Goal: Task Accomplishment & Management: Use online tool/utility

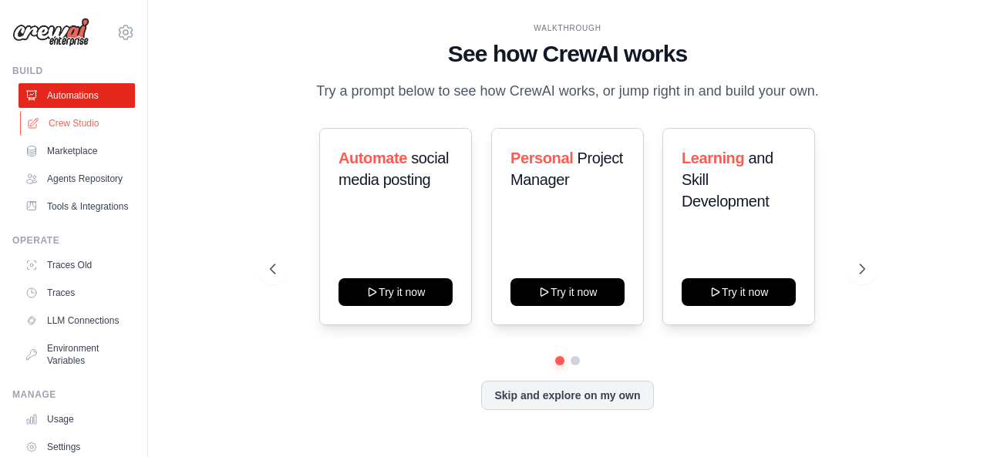
click at [91, 121] on link "Crew Studio" at bounding box center [78, 123] width 116 height 25
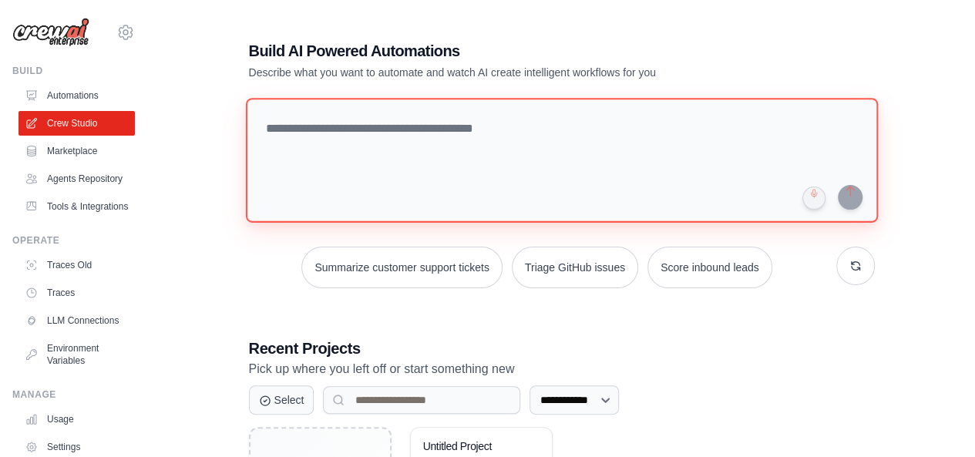
click at [356, 136] on textarea at bounding box center [561, 160] width 632 height 125
paste textarea "**********"
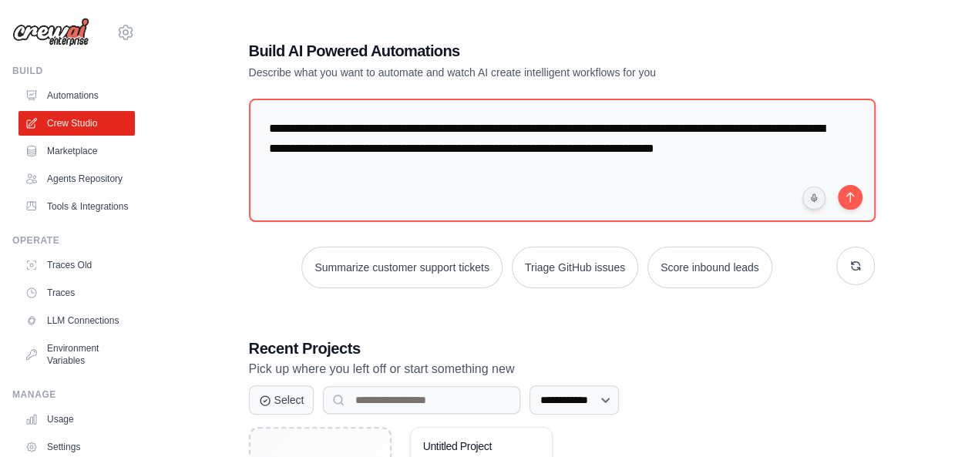
click at [568, 373] on p "Pick up where you left off or start something new" at bounding box center [562, 369] width 626 height 20
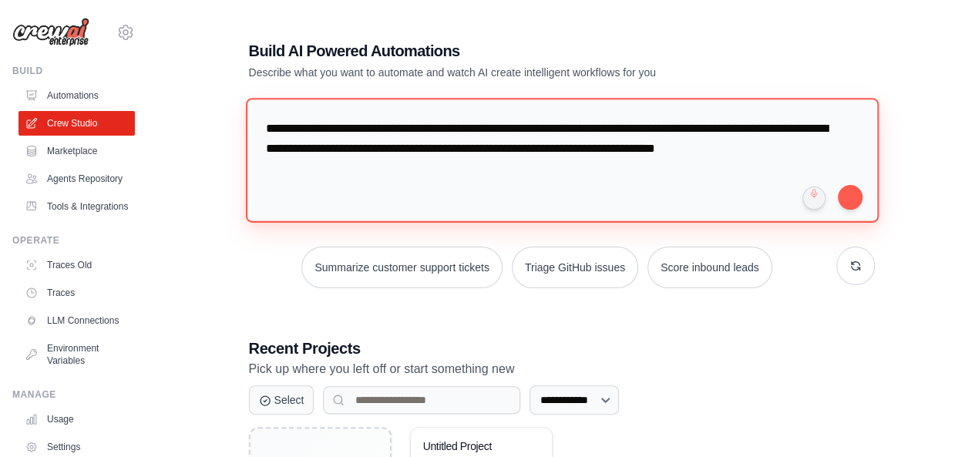
drag, startPoint x: 325, startPoint y: 175, endPoint x: 738, endPoint y: 153, distance: 413.7
click at [738, 153] on textarea "**********" at bounding box center [561, 160] width 633 height 125
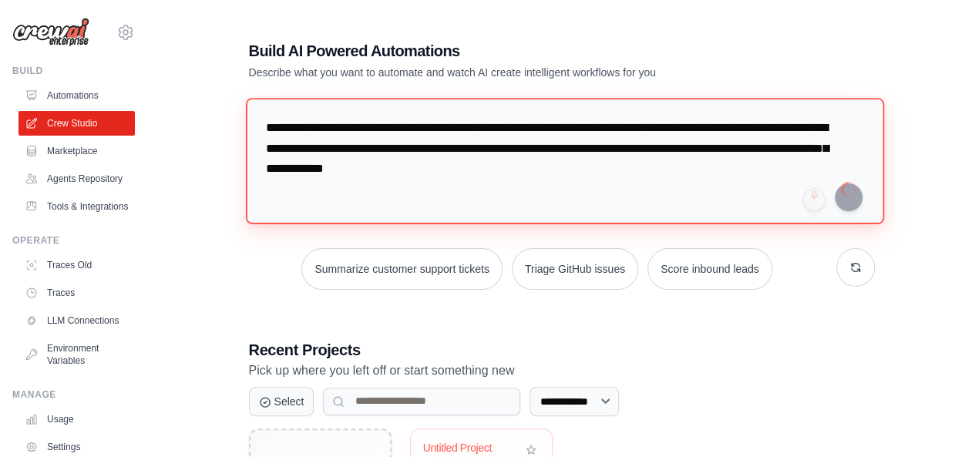
type textarea "**********"
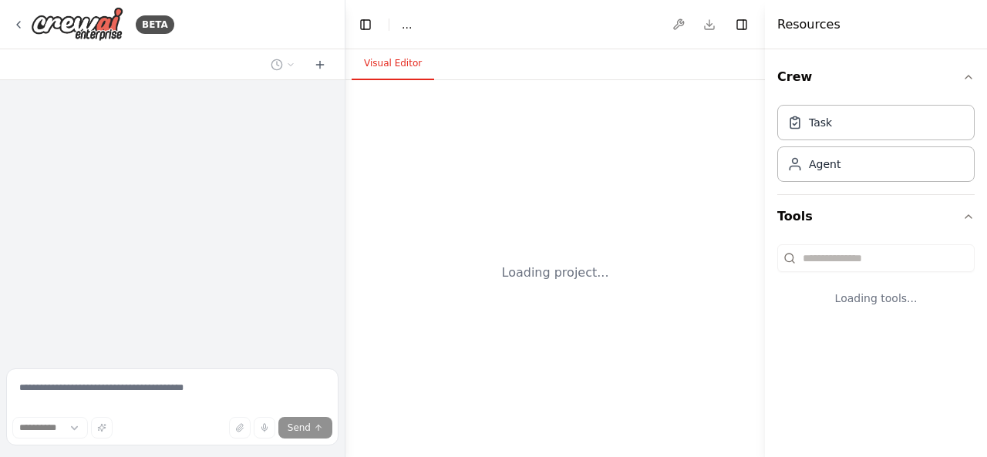
select select "****"
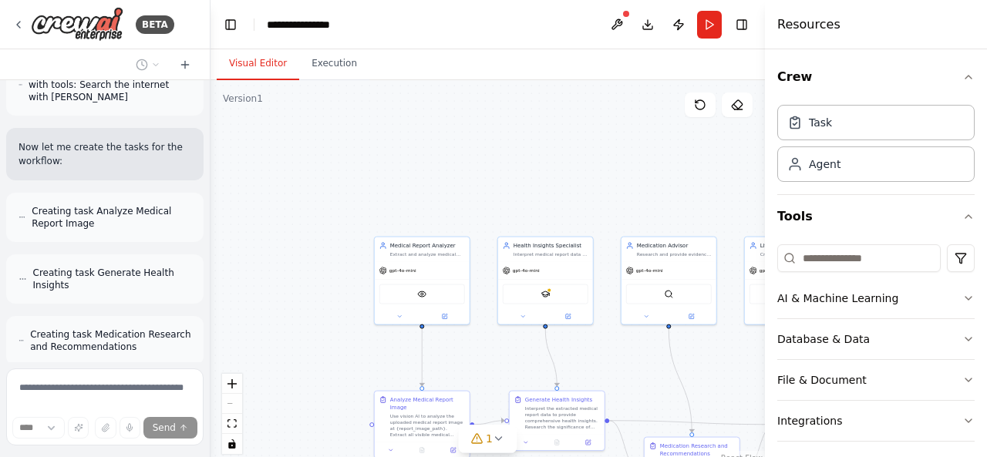
scroll to position [1673, 0]
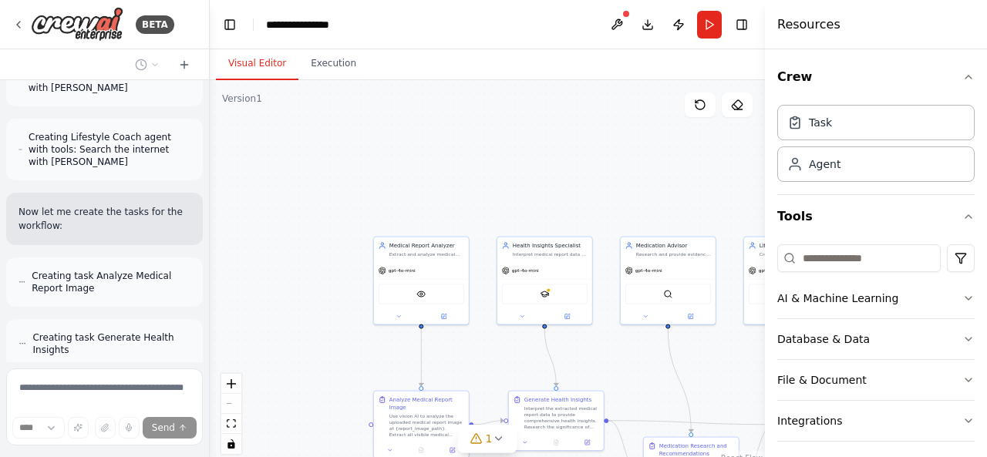
drag, startPoint x: 342, startPoint y: 197, endPoint x: 208, endPoint y: 161, distance: 138.9
click at [208, 161] on div "BETA i want to make health insights agent using crew ai in which user upload th…" at bounding box center [493, 228] width 987 height 457
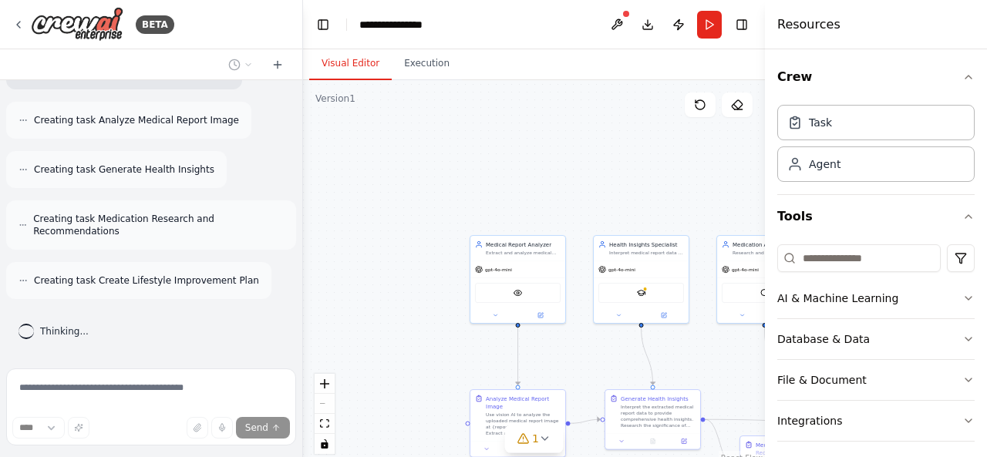
scroll to position [1480, 0]
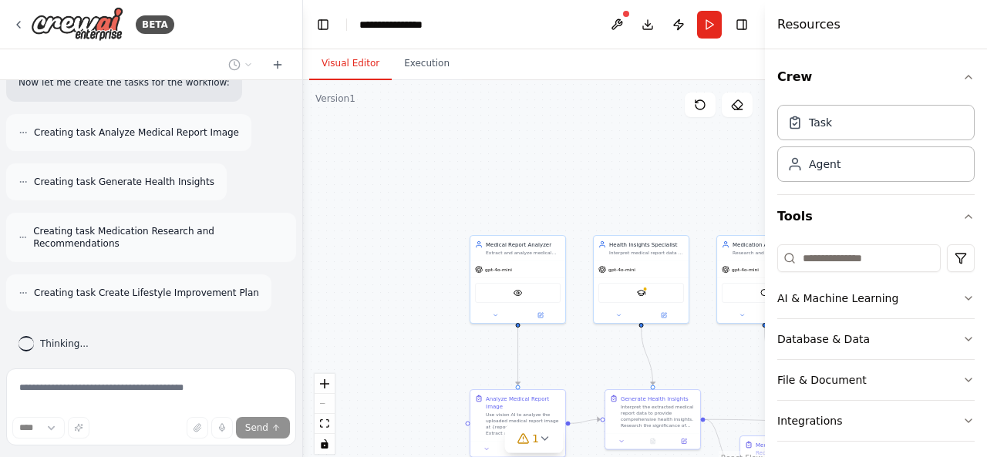
drag, startPoint x: 205, startPoint y: 230, endPoint x: 303, endPoint y: 141, distance: 132.6
click at [303, 141] on div "BETA i want to make health insights agent using crew ai in which user upload th…" at bounding box center [493, 228] width 987 height 457
click at [398, 184] on div ".deletable-edge-delete-btn { width: 20px; height: 20px; border: 0px solid #ffff…" at bounding box center [534, 272] width 462 height 385
click at [891, 132] on div "Task" at bounding box center [875, 121] width 197 height 35
drag, startPoint x: 824, startPoint y: 185, endPoint x: 846, endPoint y: 166, distance: 29.5
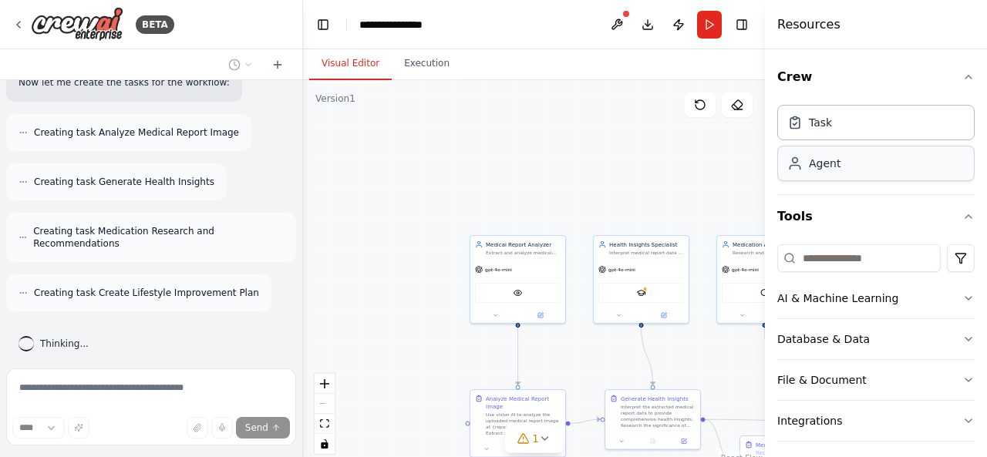
click at [846, 166] on div "Task Agent" at bounding box center [875, 147] width 197 height 96
click at [846, 166] on div "Agent" at bounding box center [875, 163] width 197 height 35
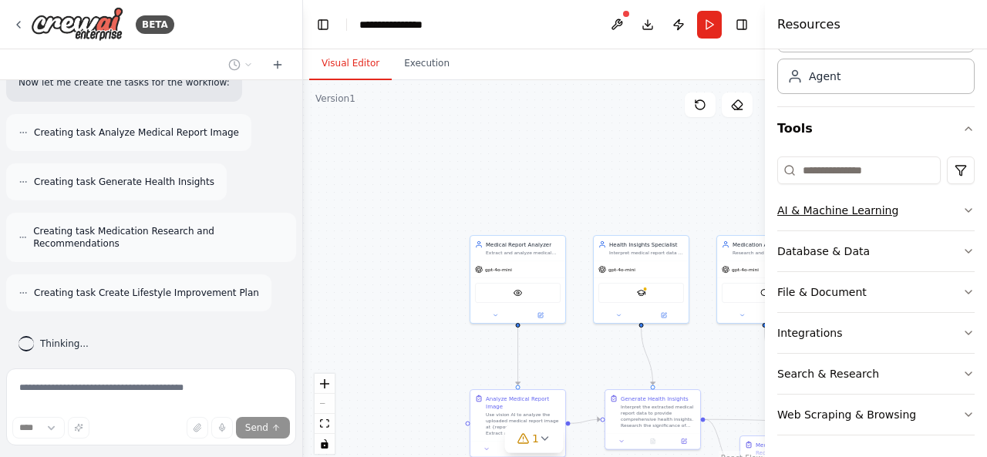
click at [962, 207] on icon "button" at bounding box center [968, 210] width 12 height 12
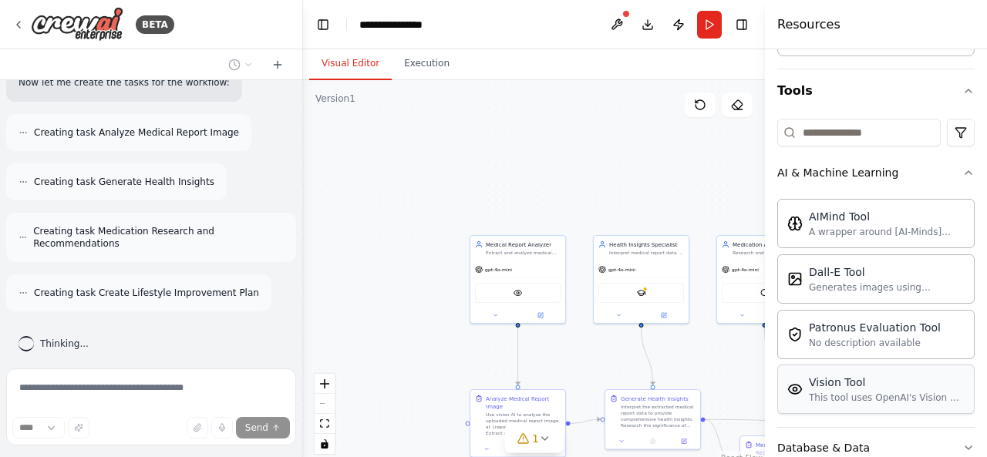
scroll to position [125, 0]
click at [962, 169] on icon "button" at bounding box center [968, 173] width 12 height 12
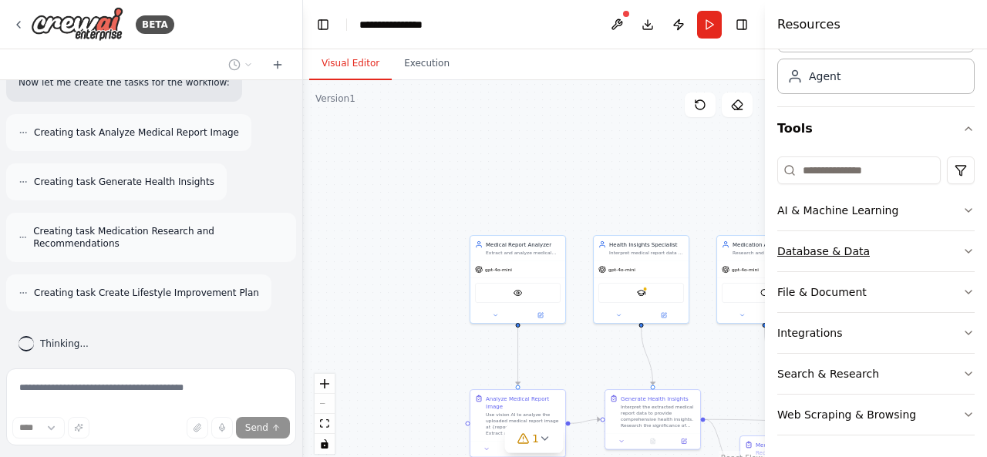
click at [962, 245] on icon "button" at bounding box center [968, 251] width 12 height 12
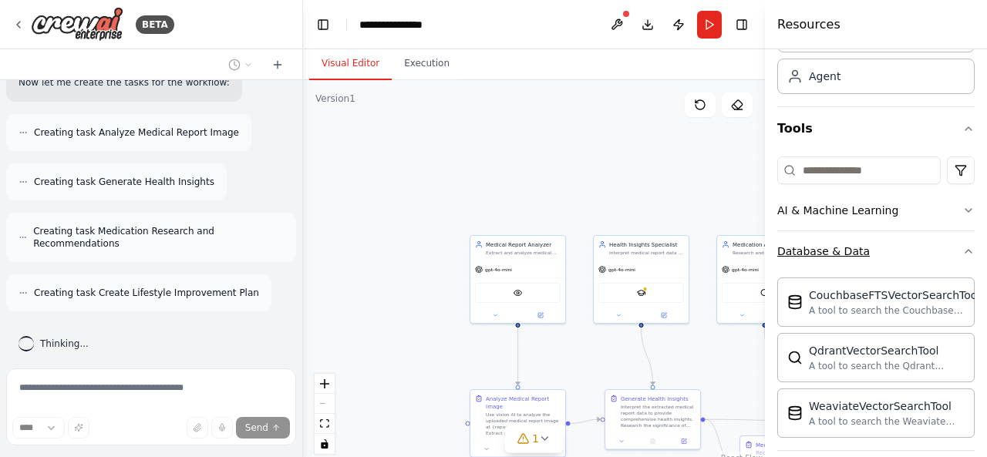
click at [962, 245] on icon "button" at bounding box center [968, 251] width 12 height 12
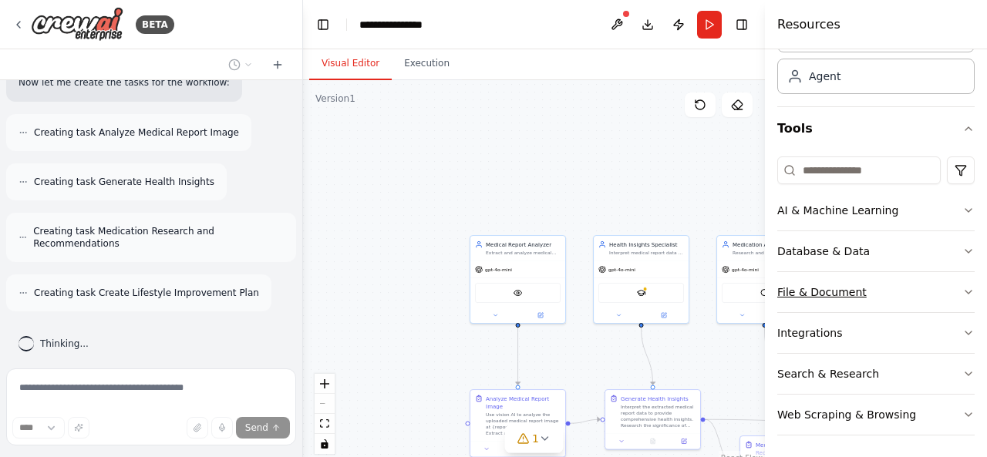
click at [936, 287] on button "File & Document" at bounding box center [875, 292] width 197 height 40
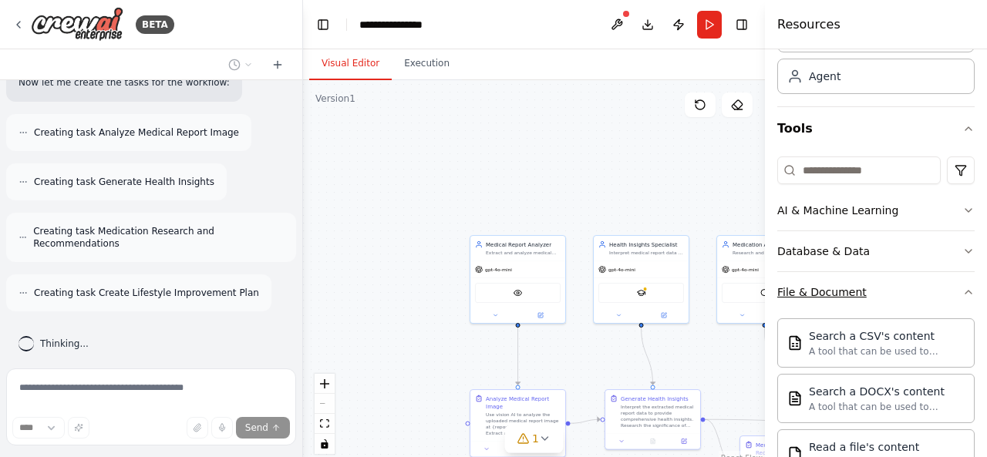
click at [936, 287] on button "File & Document" at bounding box center [875, 292] width 197 height 40
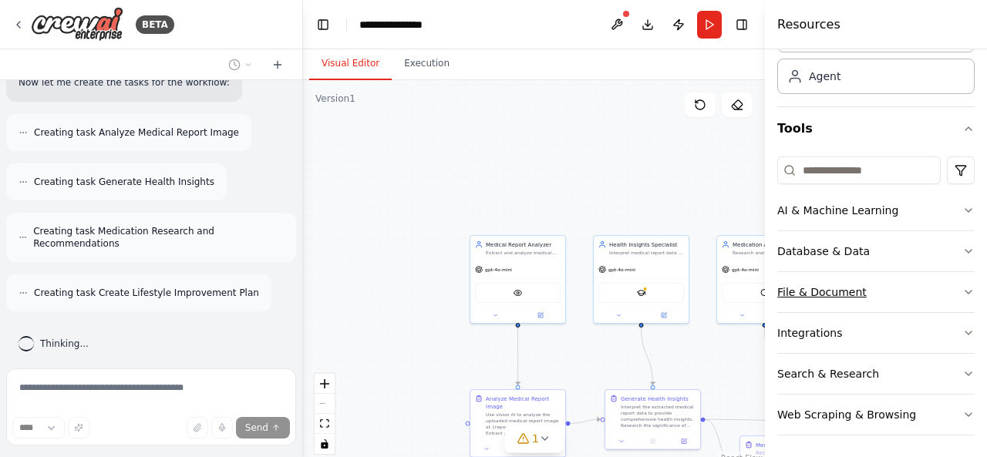
click at [936, 287] on button "File & Document" at bounding box center [875, 292] width 197 height 40
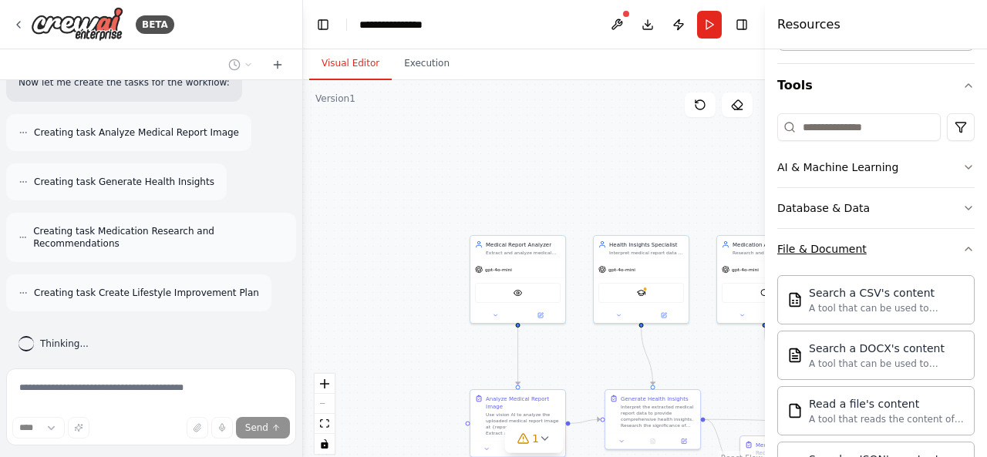
scroll to position [129, 0]
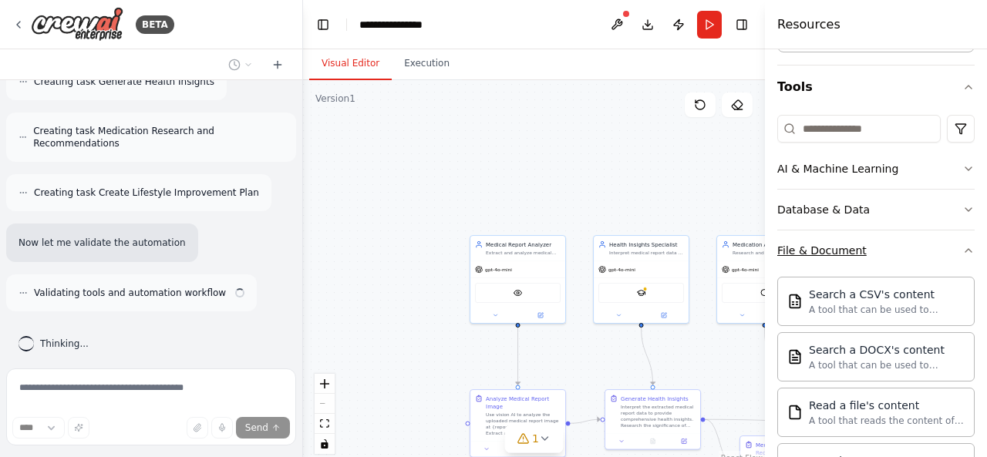
click at [962, 244] on icon "button" at bounding box center [968, 250] width 12 height 12
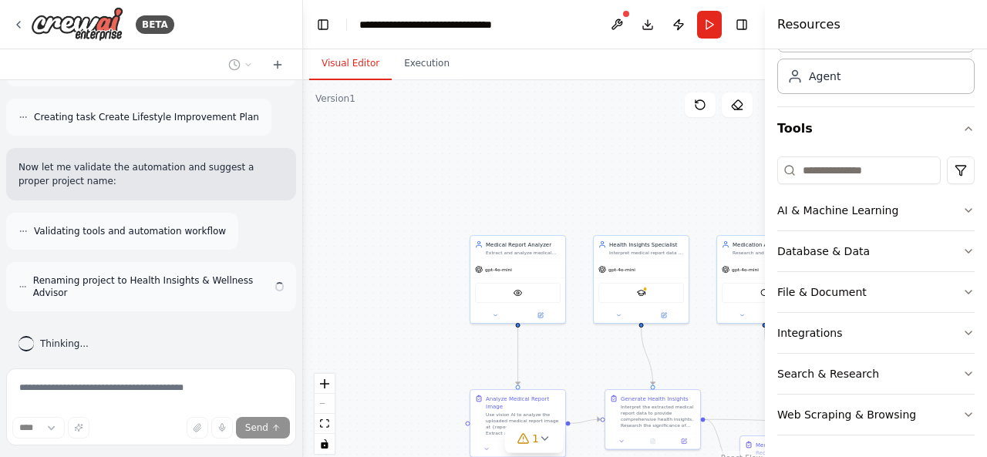
scroll to position [1643, 0]
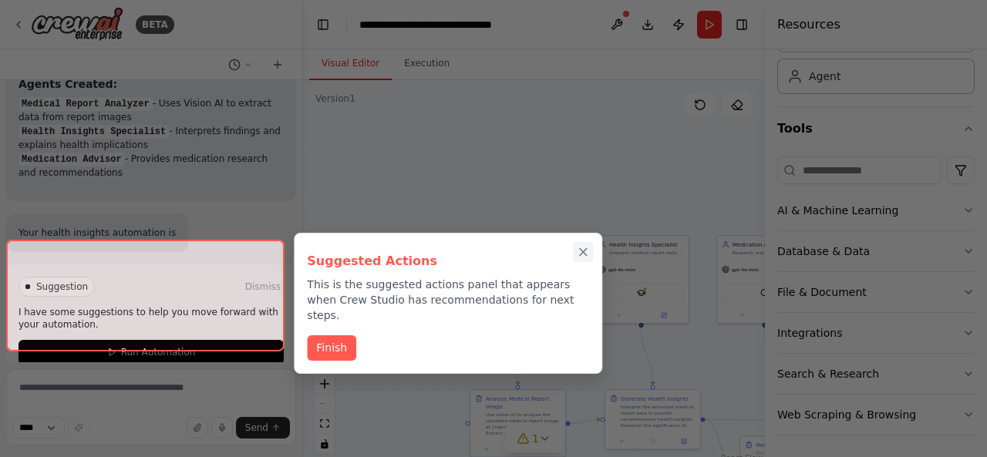
click at [588, 247] on icon "Close walkthrough" at bounding box center [584, 252] width 14 height 14
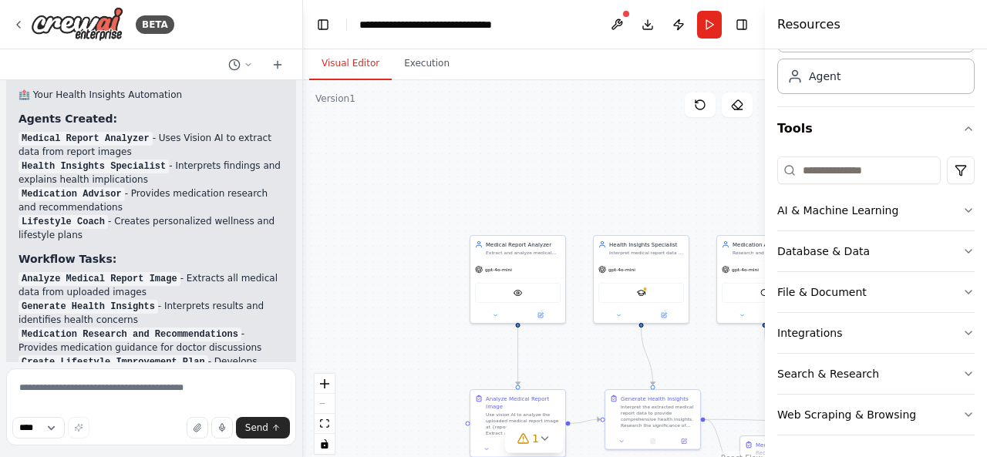
scroll to position [1942, 0]
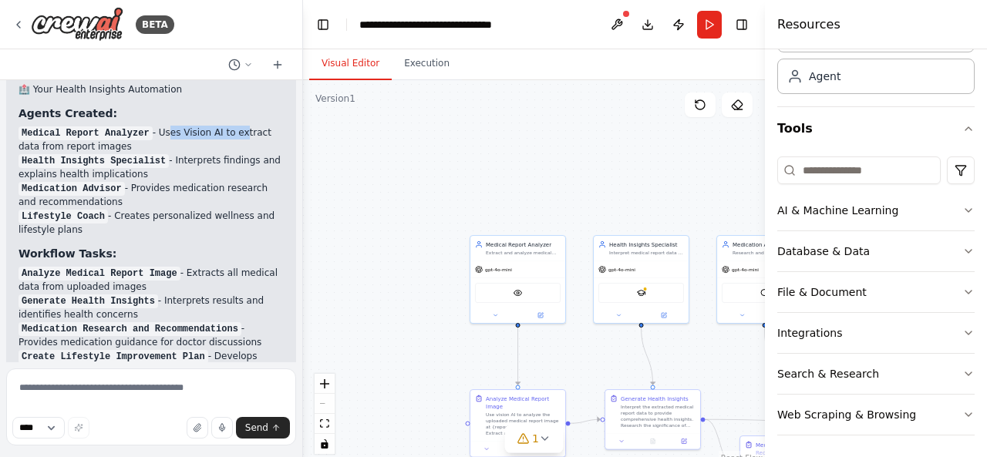
drag, startPoint x: 154, startPoint y: 113, endPoint x: 235, endPoint y: 116, distance: 81.0
click at [235, 126] on li "Medical Report Analyzer - Uses Vision AI to extract data from report images" at bounding box center [150, 140] width 265 height 28
click at [191, 126] on li "Medical Report Analyzer - Uses Vision AI to extract data from report images" at bounding box center [150, 140] width 265 height 28
drag, startPoint x: 159, startPoint y: 138, endPoint x: 267, endPoint y: 146, distance: 108.2
click at [267, 153] on li "Health Insights Specialist - Interprets findings and explains health implicatio…" at bounding box center [150, 167] width 265 height 28
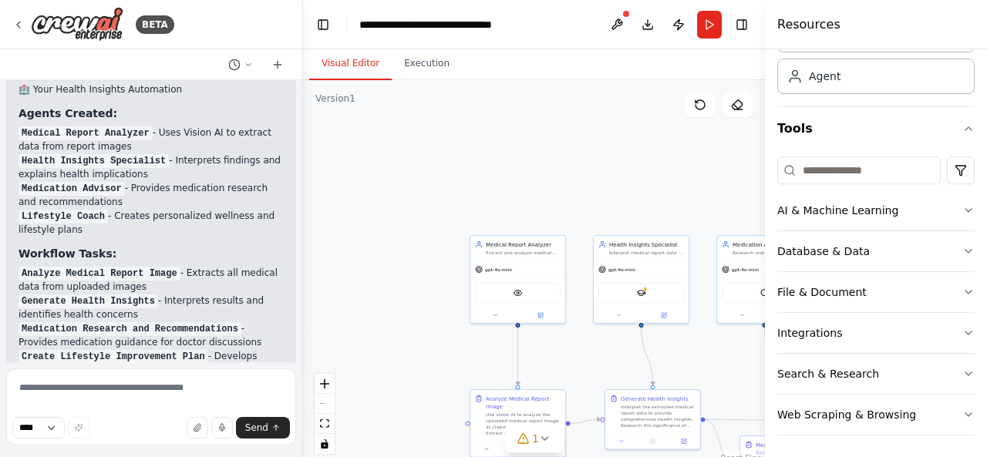
click at [174, 214] on div "Perfect! I've successfully created your Health Insights & Wellness Advisor auto…" at bounding box center [150, 361] width 265 height 623
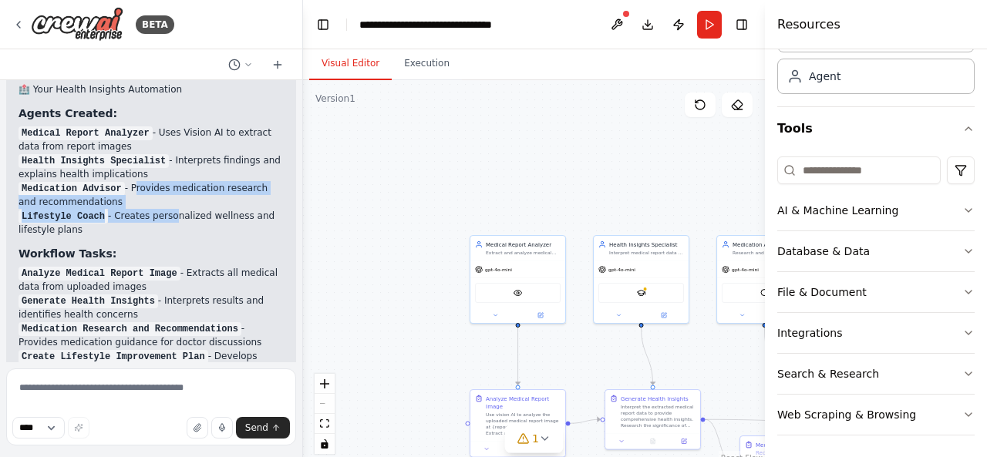
drag, startPoint x: 126, startPoint y: 166, endPoint x: 170, endPoint y: 190, distance: 49.0
click at [170, 190] on ul "Medical Report Analyzer - Uses Vision AI to extract data from report images Hea…" at bounding box center [150, 181] width 265 height 111
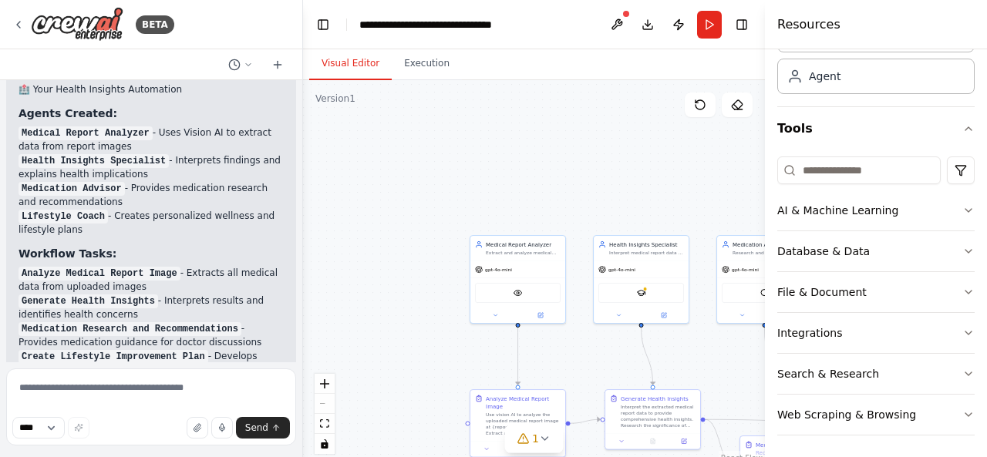
click at [140, 209] on li "Lifestyle Coach - Creates personalized wellness and lifestyle plans" at bounding box center [150, 223] width 265 height 28
drag, startPoint x: 112, startPoint y: 195, endPoint x: 147, endPoint y: 216, distance: 41.1
click at [147, 216] on div "Perfect! I've successfully created your Health Insights & Wellness Advisor auto…" at bounding box center [150, 361] width 265 height 623
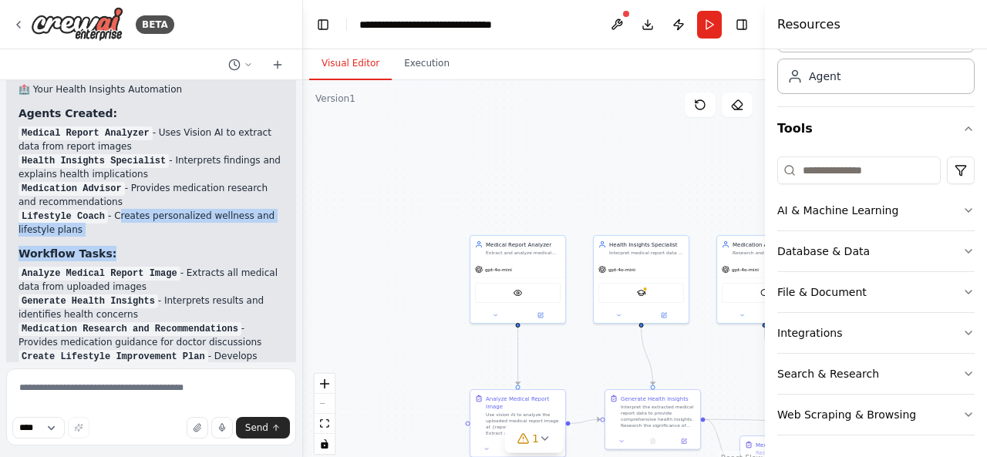
click at [136, 246] on h3 "Workflow Tasks:" at bounding box center [150, 253] width 265 height 15
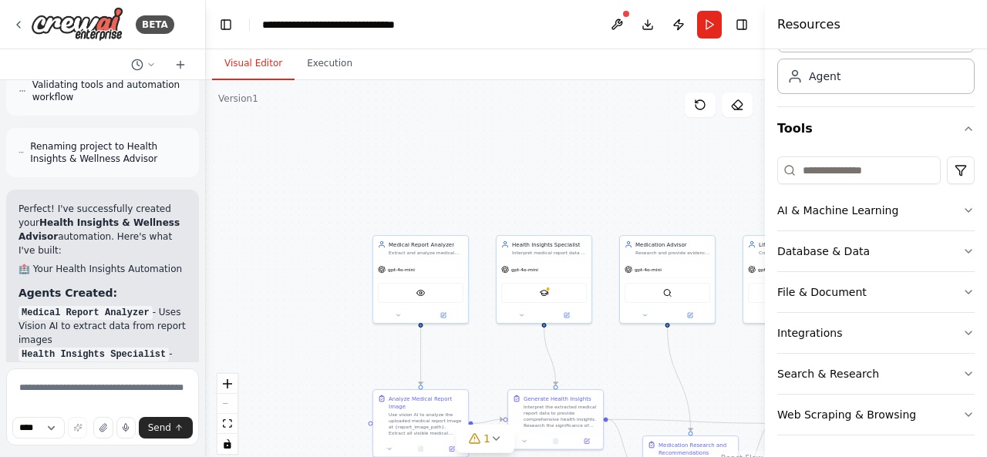
scroll to position [2725, 0]
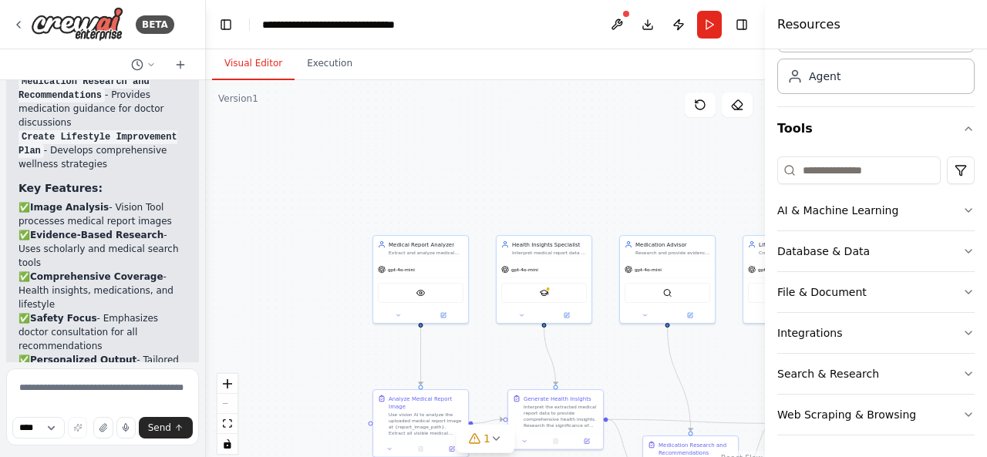
drag, startPoint x: 301, startPoint y: 285, endPoint x: 5, endPoint y: 235, distance: 300.2
click at [5, 235] on div "BETA i want to make health insights agent using crew ai in which user upload th…" at bounding box center [103, 228] width 206 height 457
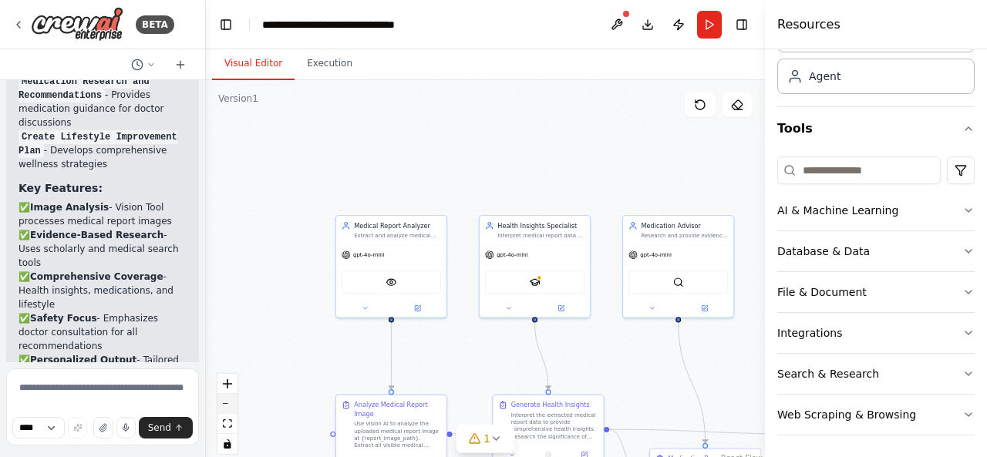
click at [225, 411] on button "zoom out" at bounding box center [227, 404] width 20 height 20
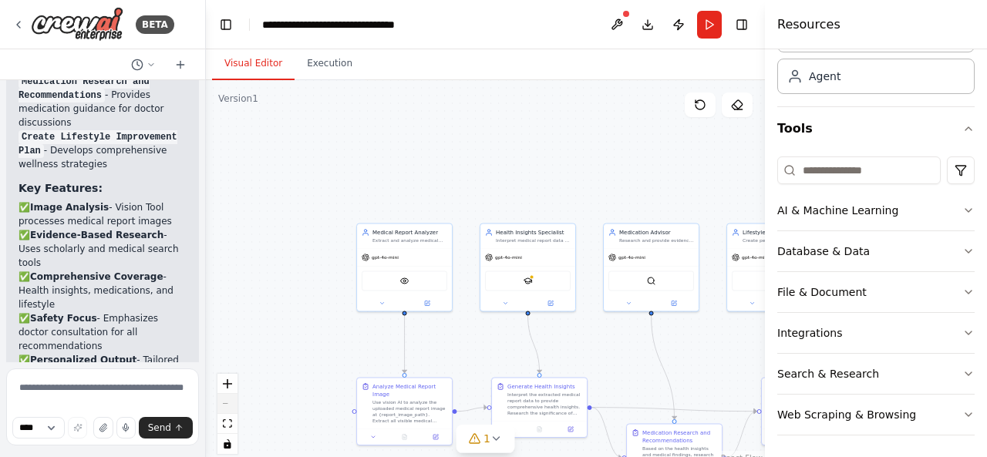
click at [225, 411] on div "React Flow controls" at bounding box center [227, 414] width 20 height 80
click at [227, 404] on div "React Flow controls" at bounding box center [227, 414] width 20 height 80
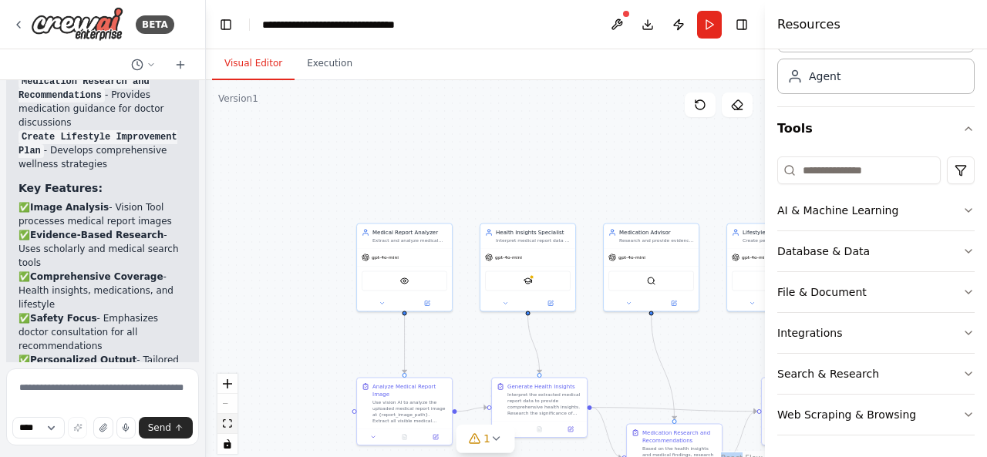
click at [226, 432] on button "fit view" at bounding box center [227, 424] width 20 height 20
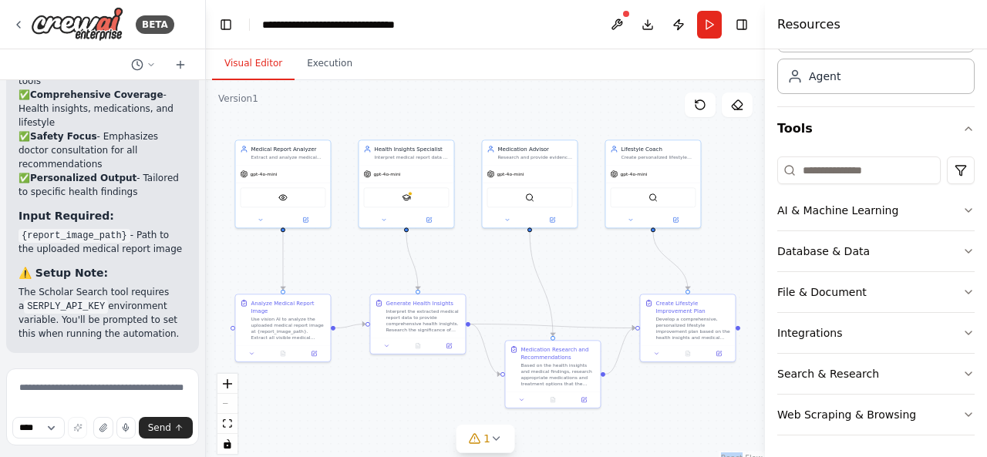
scroll to position [3075, 0]
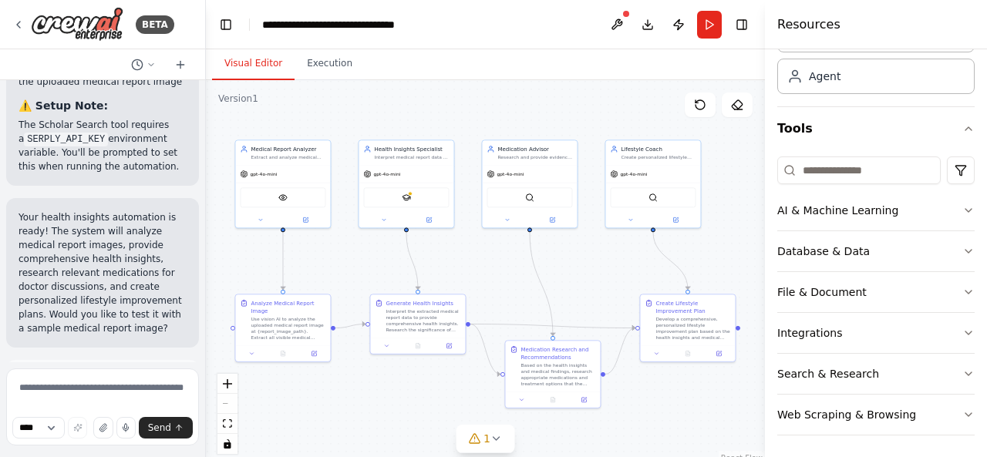
drag, startPoint x: 168, startPoint y: 294, endPoint x: 80, endPoint y: 238, distance: 104.3
click at [80, 238] on div "i want to make health insights agent using crew ai in which user upload their i…" at bounding box center [102, 221] width 205 height 282
click at [364, 280] on div ".deletable-edge-delete-btn { width: 20px; height: 20px; border: 0px solid #ffff…" at bounding box center [485, 272] width 559 height 385
click at [343, 254] on div ".deletable-edge-delete-btn { width: 20px; height: 20px; border: 0px solid #ffff…" at bounding box center [485, 272] width 559 height 385
click at [237, 230] on div ".deletable-edge-delete-btn { width: 20px; height: 20px; border: 0px solid #ffff…" at bounding box center [485, 272] width 559 height 385
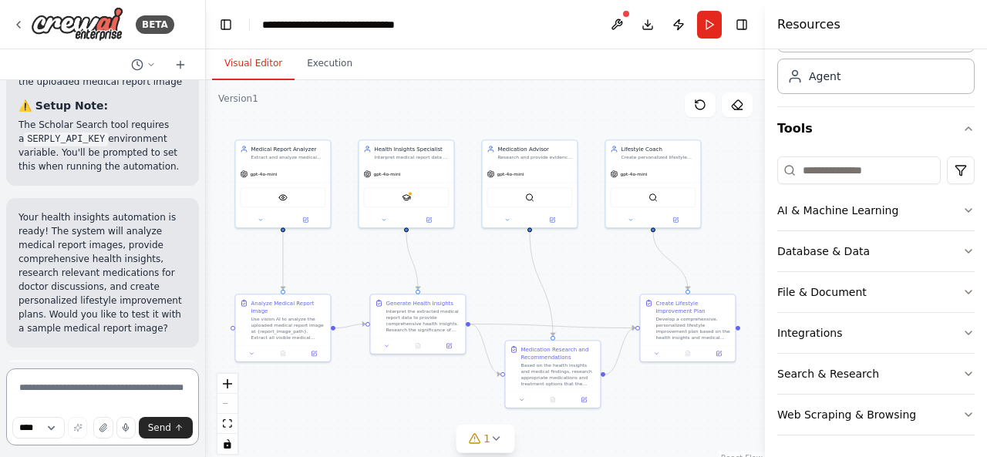
click at [93, 393] on textarea at bounding box center [102, 406] width 193 height 77
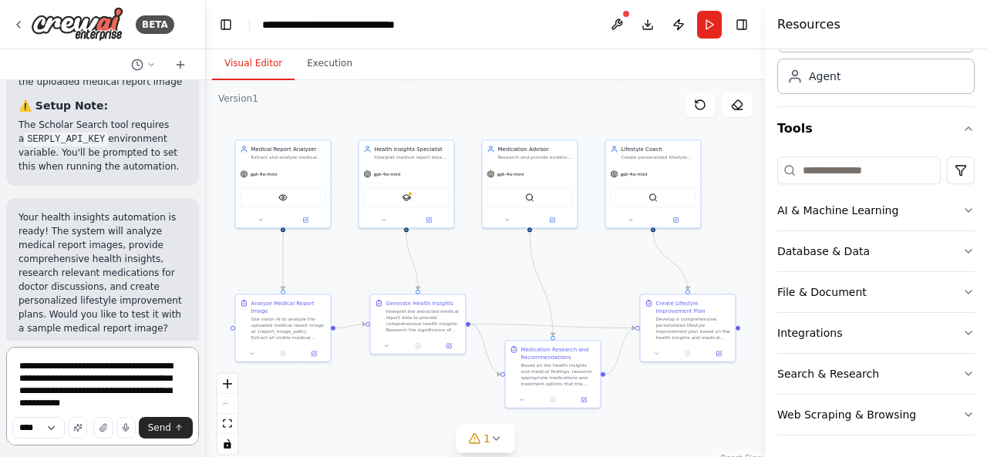
type textarea "**********"
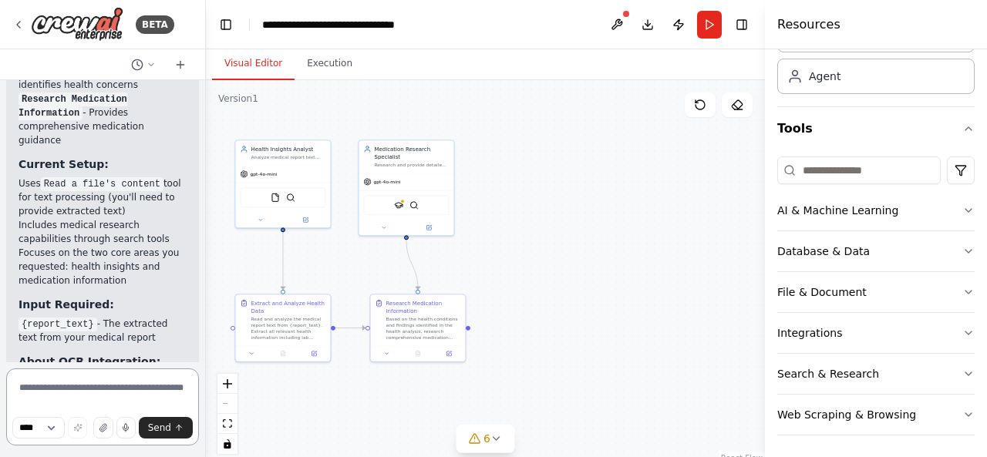
scroll to position [5845, 0]
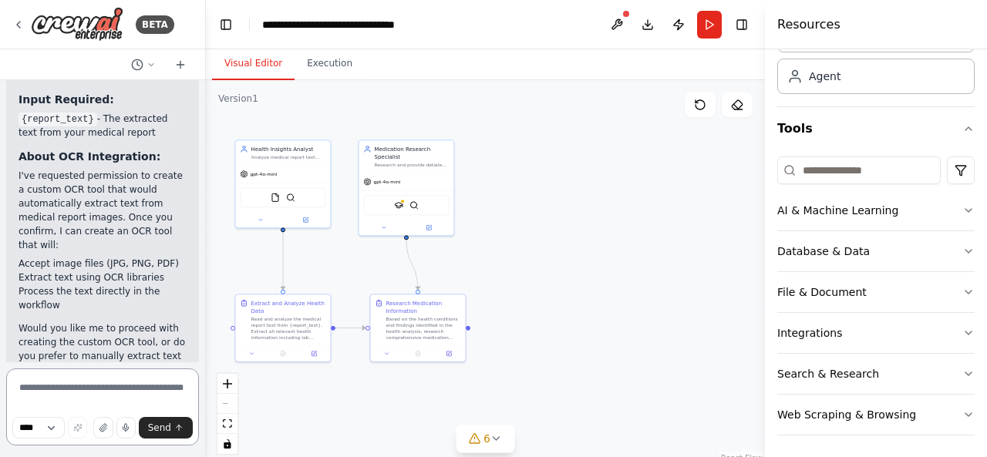
click at [92, 383] on textarea at bounding box center [102, 406] width 193 height 77
type textarea "**********"
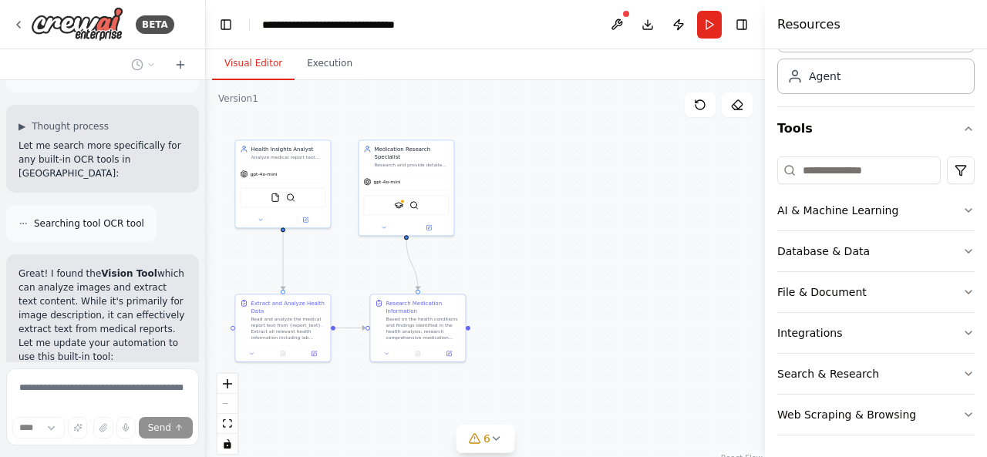
scroll to position [6220, 0]
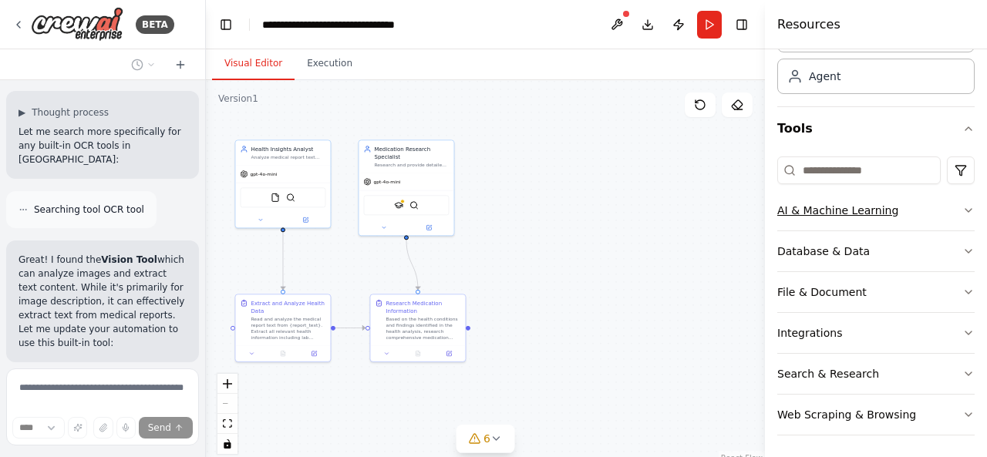
click at [962, 205] on icon "button" at bounding box center [968, 210] width 12 height 12
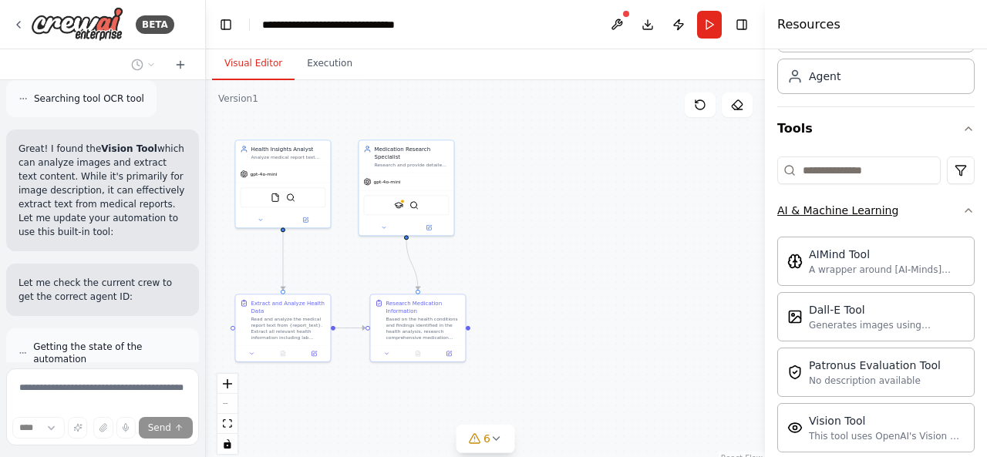
scroll to position [320, 0]
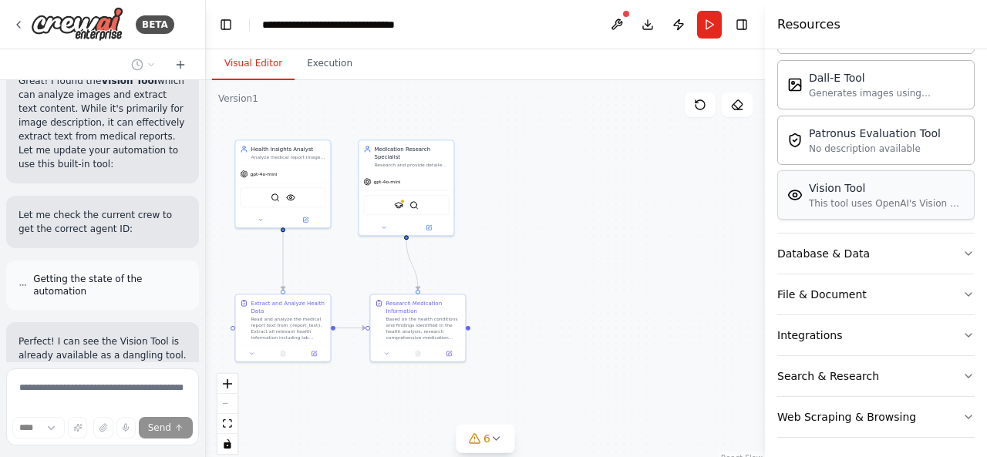
click at [871, 204] on div "This tool uses OpenAI's Vision API to describe the contents of an image." at bounding box center [887, 203] width 156 height 12
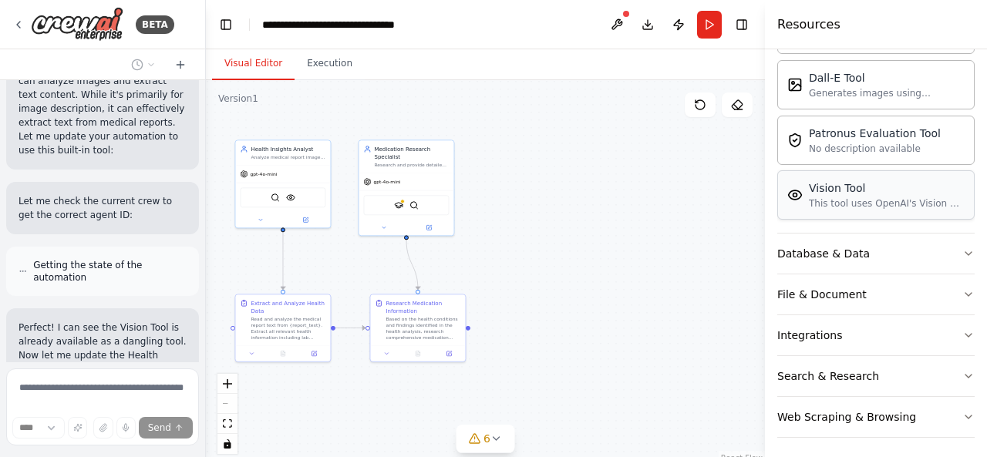
click at [871, 204] on div "This tool uses OpenAI's Vision API to describe the contents of an image." at bounding box center [887, 203] width 156 height 12
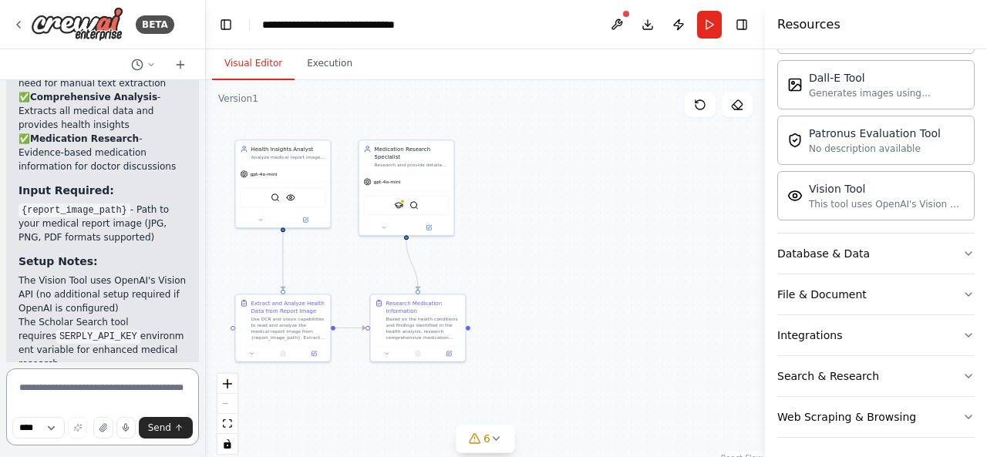
scroll to position [7804, 0]
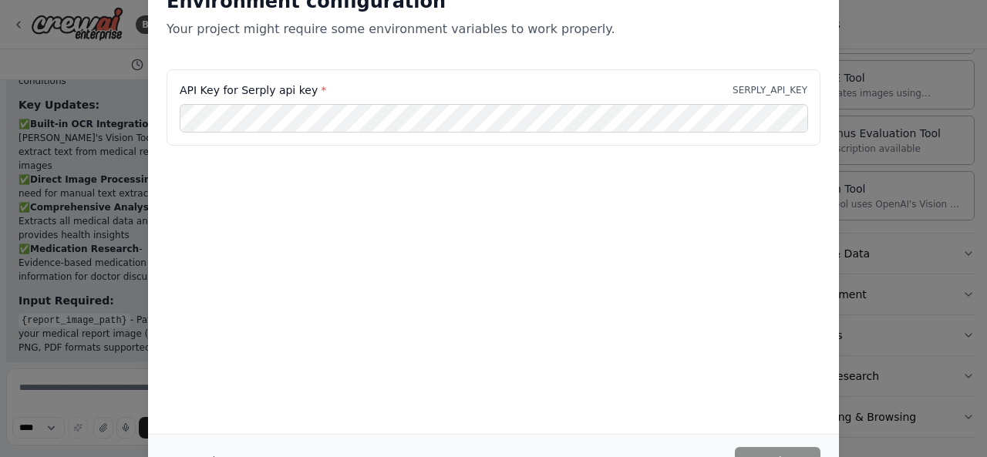
click at [126, 209] on div "Environment configuration Your project might require some environment variables…" at bounding box center [493, 228] width 987 height 457
drag, startPoint x: 126, startPoint y: 209, endPoint x: 229, endPoint y: -45, distance: 274.2
click at [229, 0] on html "BETA i want to make health insights agent using crew ai in which user upload th…" at bounding box center [493, 228] width 987 height 457
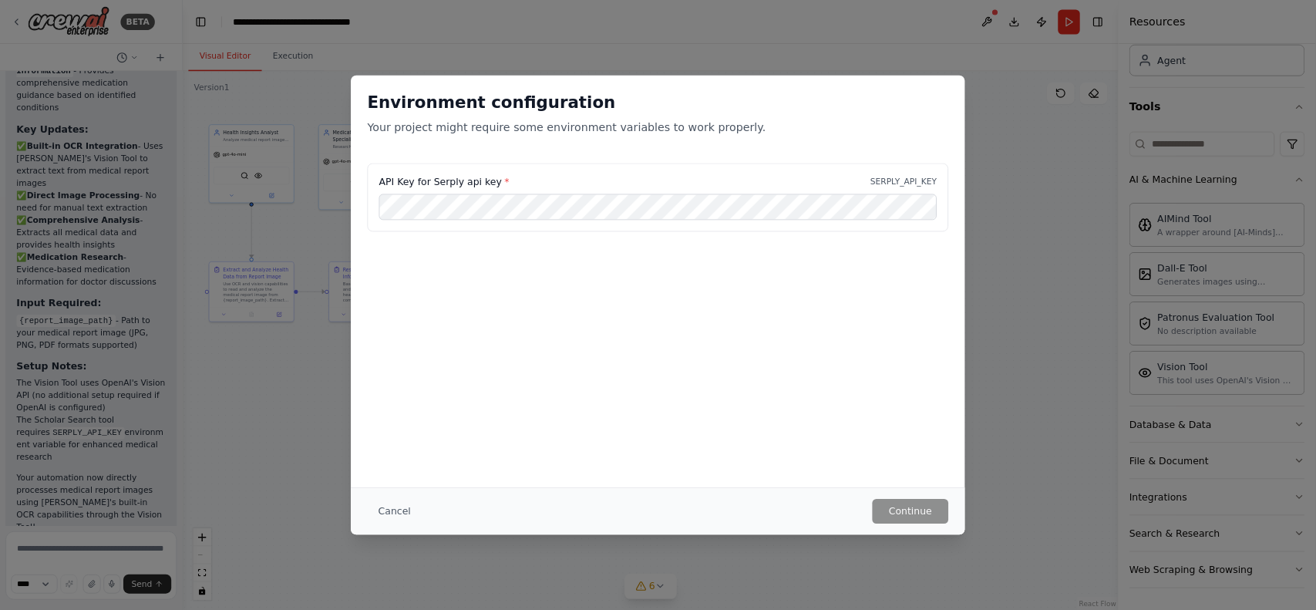
scroll to position [96, 0]
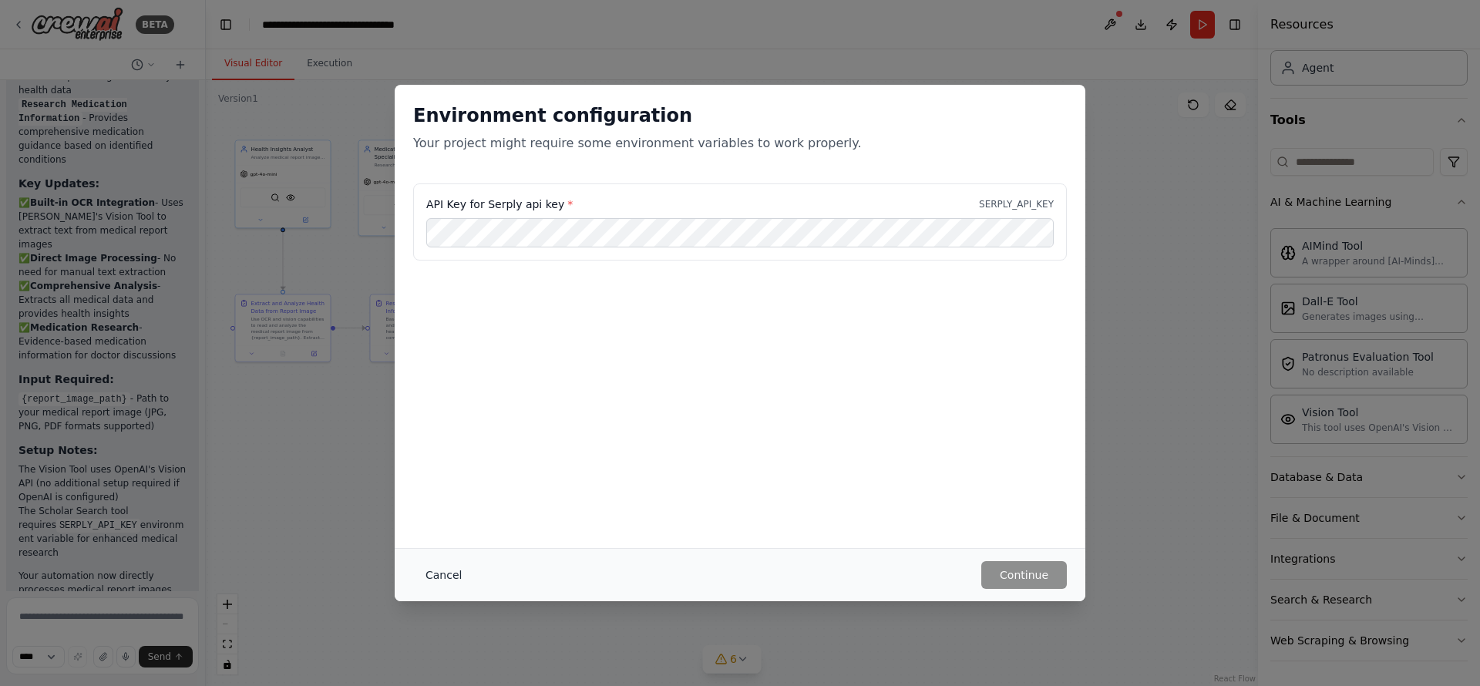
click at [432, 456] on button "Cancel" at bounding box center [443, 575] width 61 height 28
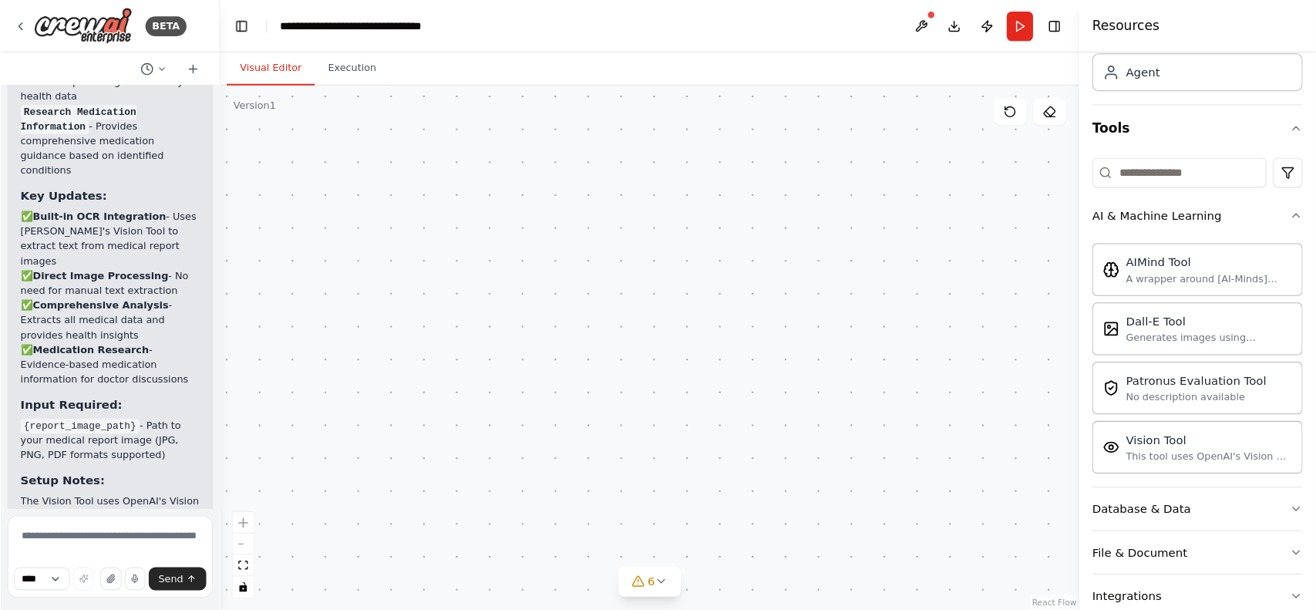
scroll to position [96, 0]
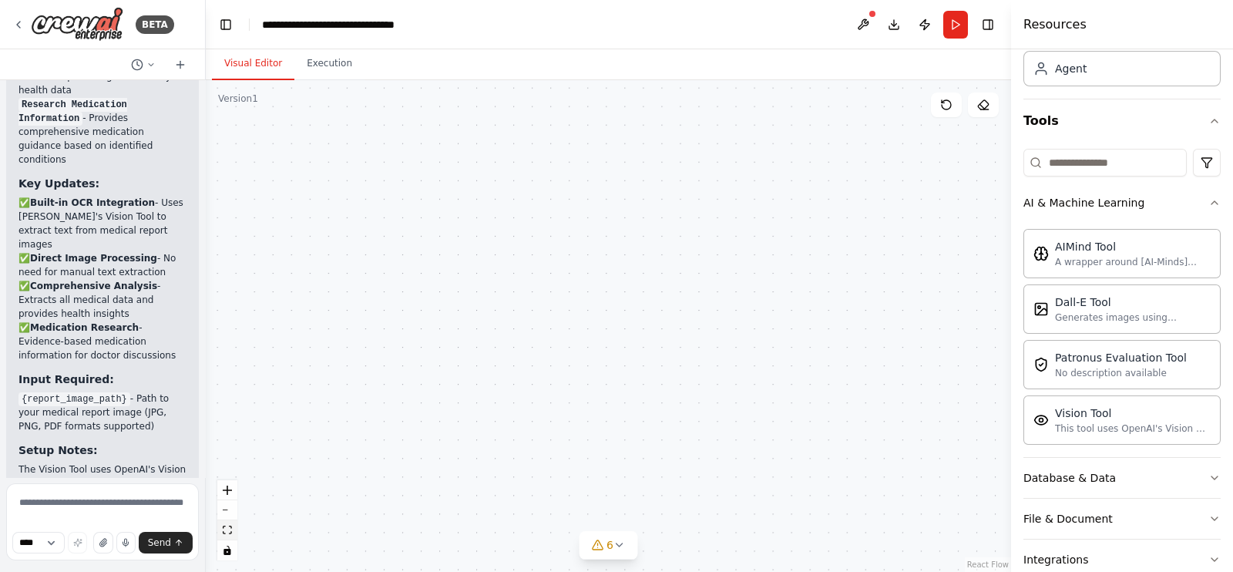
click at [224, 456] on icon "fit view" at bounding box center [227, 530] width 9 height 8
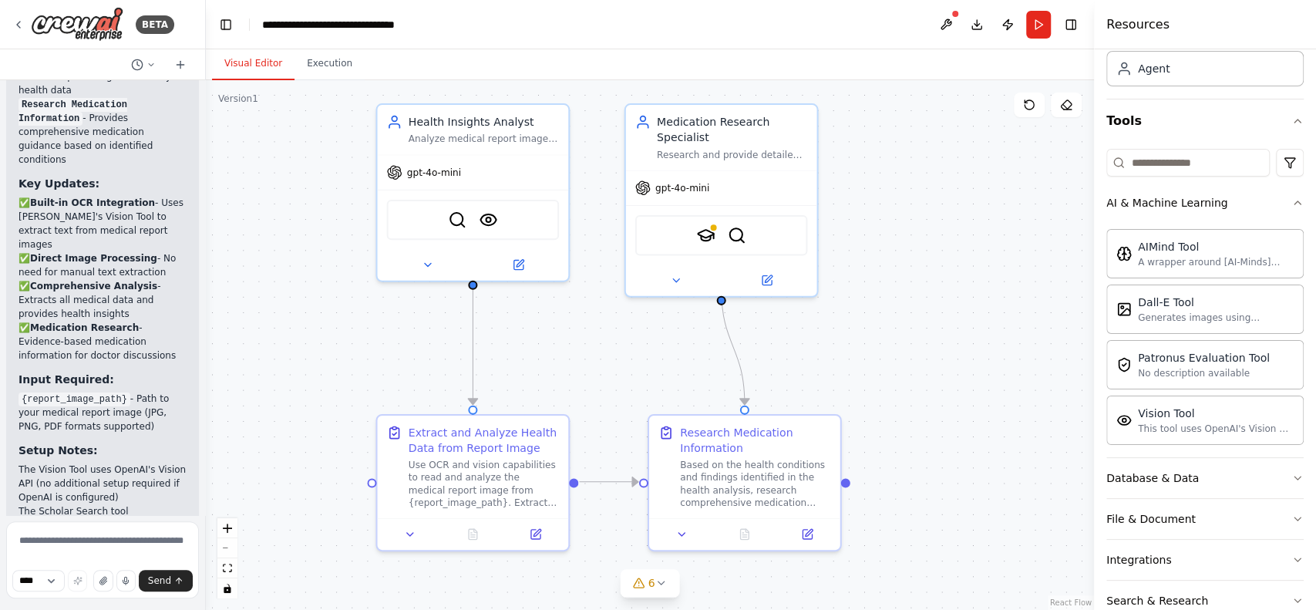
scroll to position [96, 0]
click at [910, 392] on div ".deletable-edge-delete-btn { width: 20px; height: 20px; border: 0px solid #ffff…" at bounding box center [650, 345] width 888 height 530
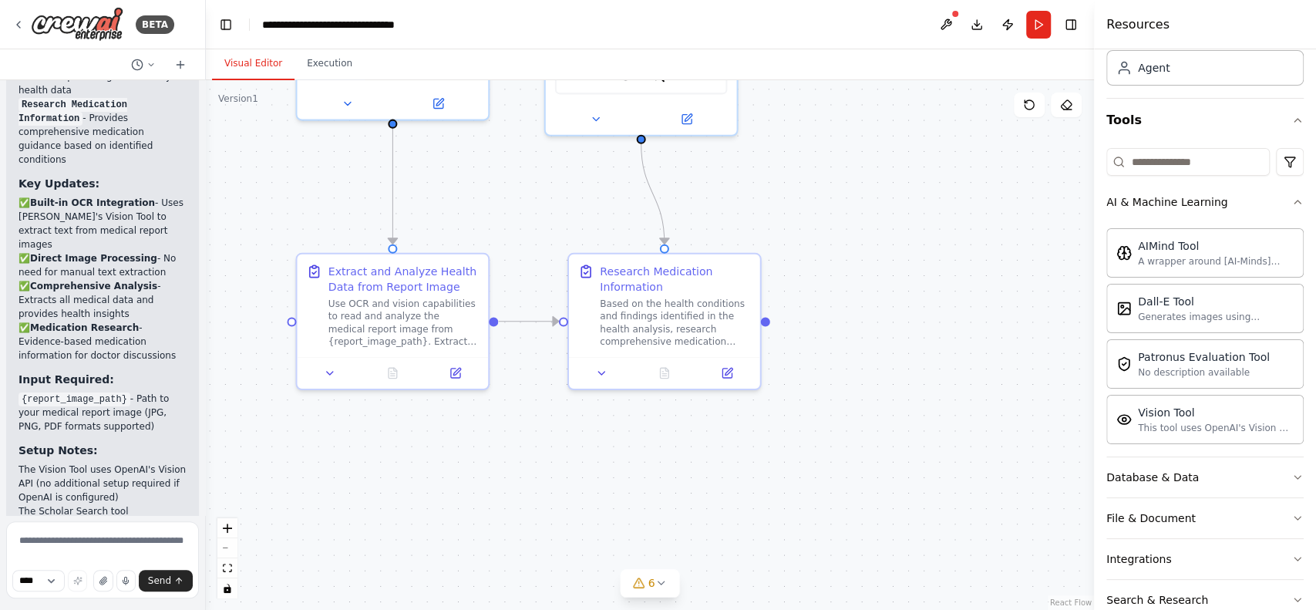
drag, startPoint x: 786, startPoint y: 338, endPoint x: 701, endPoint y: 156, distance: 200.3
click at [701, 156] on div ".deletable-edge-delete-btn { width: 20px; height: 20px; border: 0px solid #ffff…" at bounding box center [650, 345] width 888 height 530
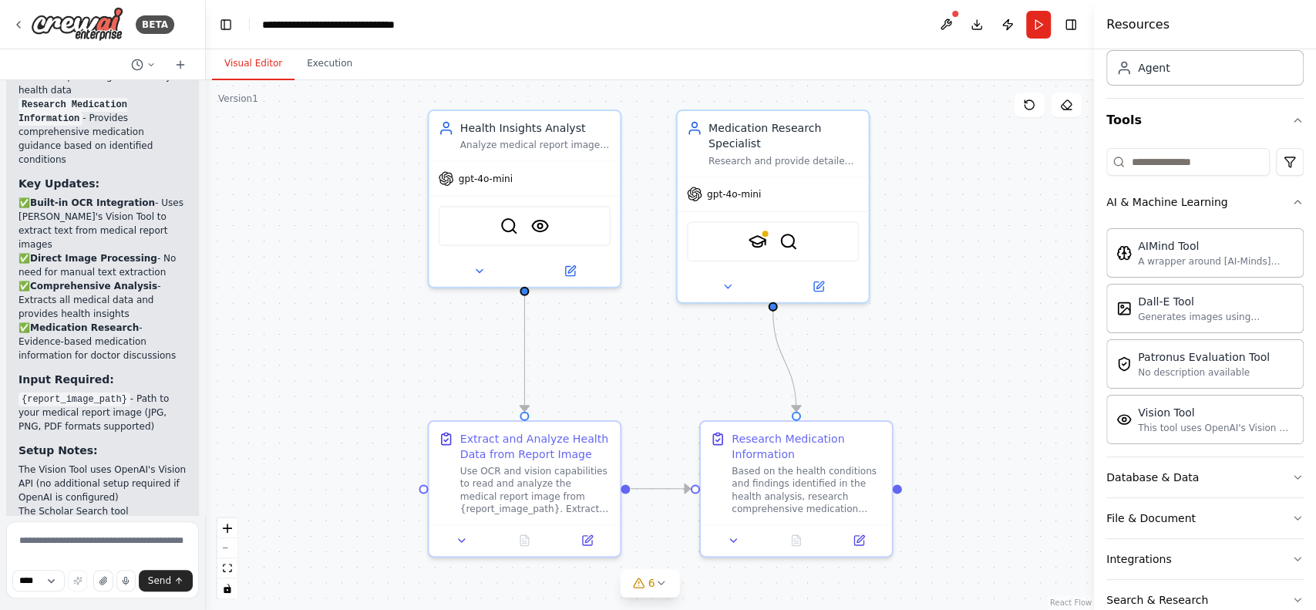
drag, startPoint x: 839, startPoint y: 237, endPoint x: 977, endPoint y: 427, distance: 235.6
click at [977, 427] on div ".deletable-edge-delete-btn { width: 20px; height: 20px; border: 0px solid #ffff…" at bounding box center [650, 345] width 888 height 530
click at [733, 177] on div "gpt-4o-mini SerplyScholarSearchTool SerperDevTool" at bounding box center [774, 240] width 191 height 126
click at [746, 165] on div "Research and provide detailed information about medications related to the heal…" at bounding box center [785, 160] width 150 height 12
click at [763, 146] on div "Medication Research Specialist" at bounding box center [785, 135] width 150 height 31
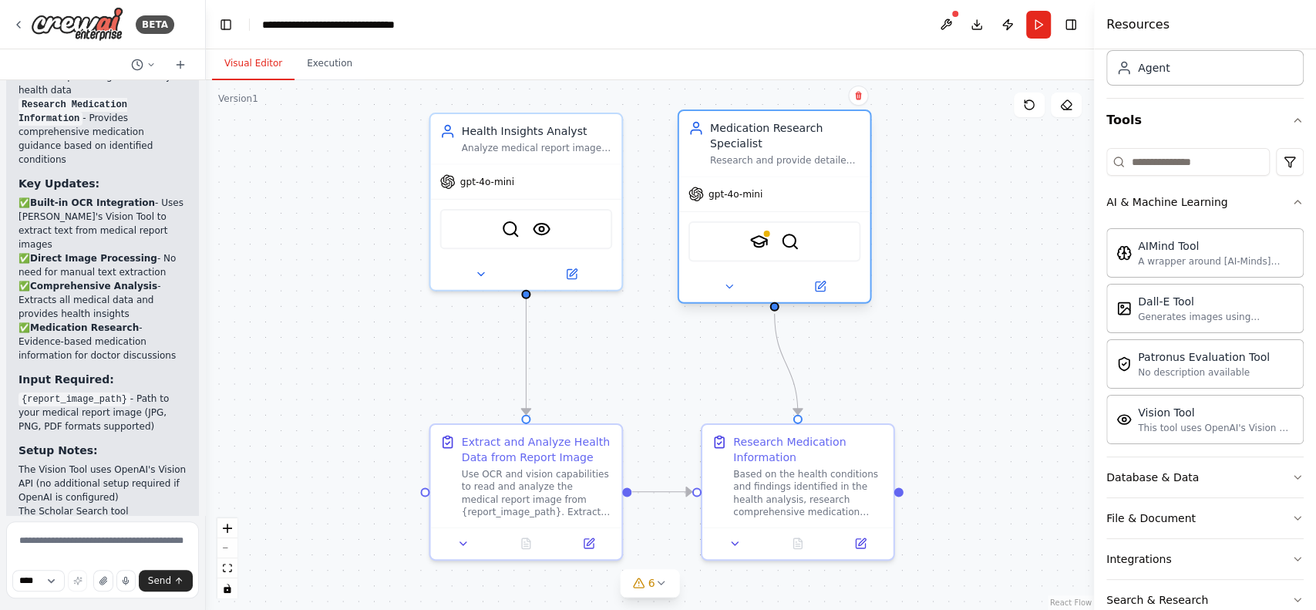
click at [763, 146] on div "Medication Research Specialist" at bounding box center [785, 135] width 150 height 31
click at [790, 456] on div "Based on the health conditions and findings identified in the health analysis, …" at bounding box center [808, 489] width 150 height 49
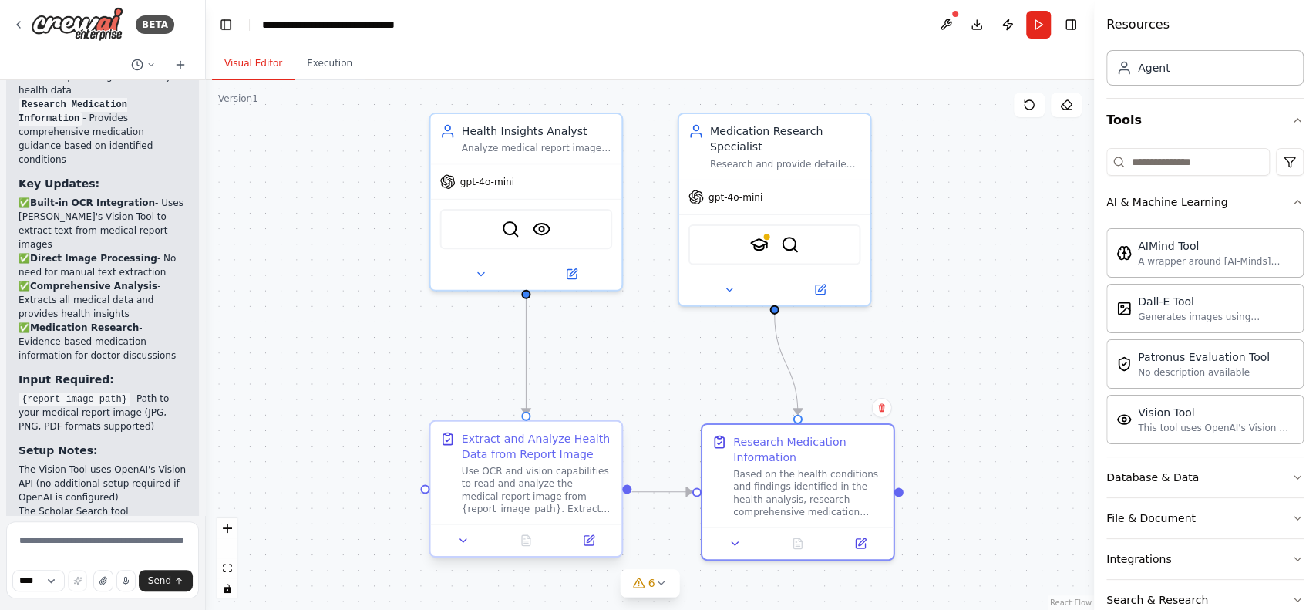
click at [534, 456] on div at bounding box center [525, 540] width 191 height 32
click at [545, 456] on div "Use OCR and vision capabilities to read and analyze the medical report image fr…" at bounding box center [537, 489] width 150 height 49
click at [592, 456] on button at bounding box center [588, 540] width 53 height 18
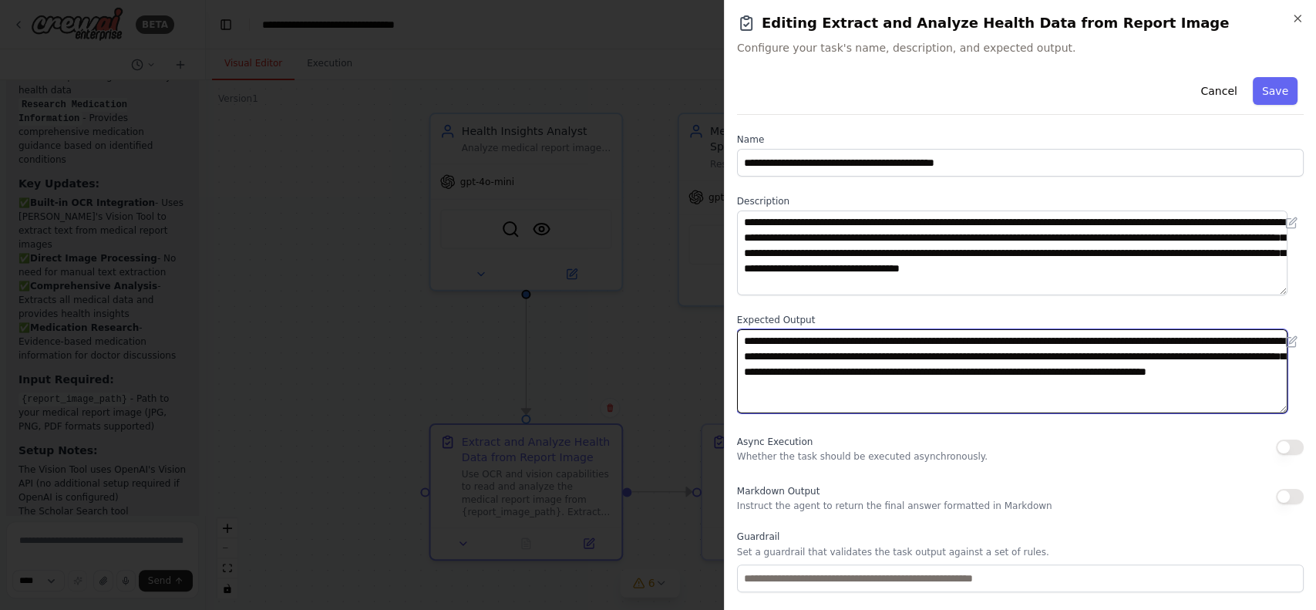
drag, startPoint x: 951, startPoint y: 401, endPoint x: 871, endPoint y: 244, distance: 175.8
click at [871, 244] on div "**********" at bounding box center [1020, 377] width 567 height 612
click at [871, 396] on textarea "**********" at bounding box center [1012, 371] width 551 height 85
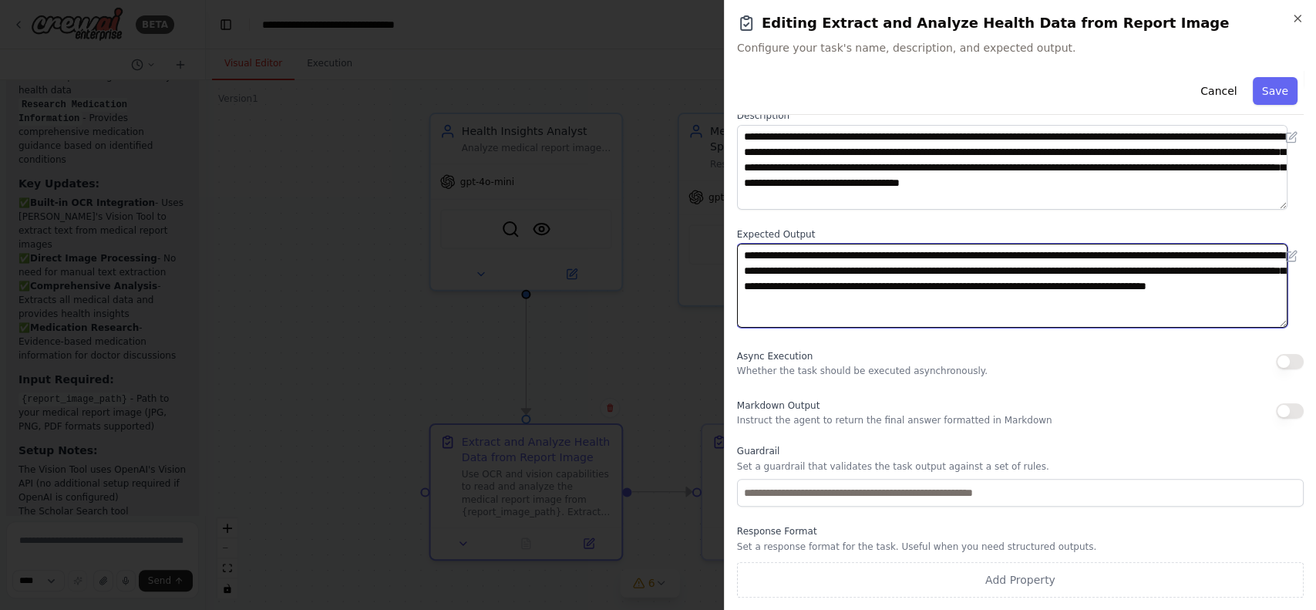
scroll to position [0, 0]
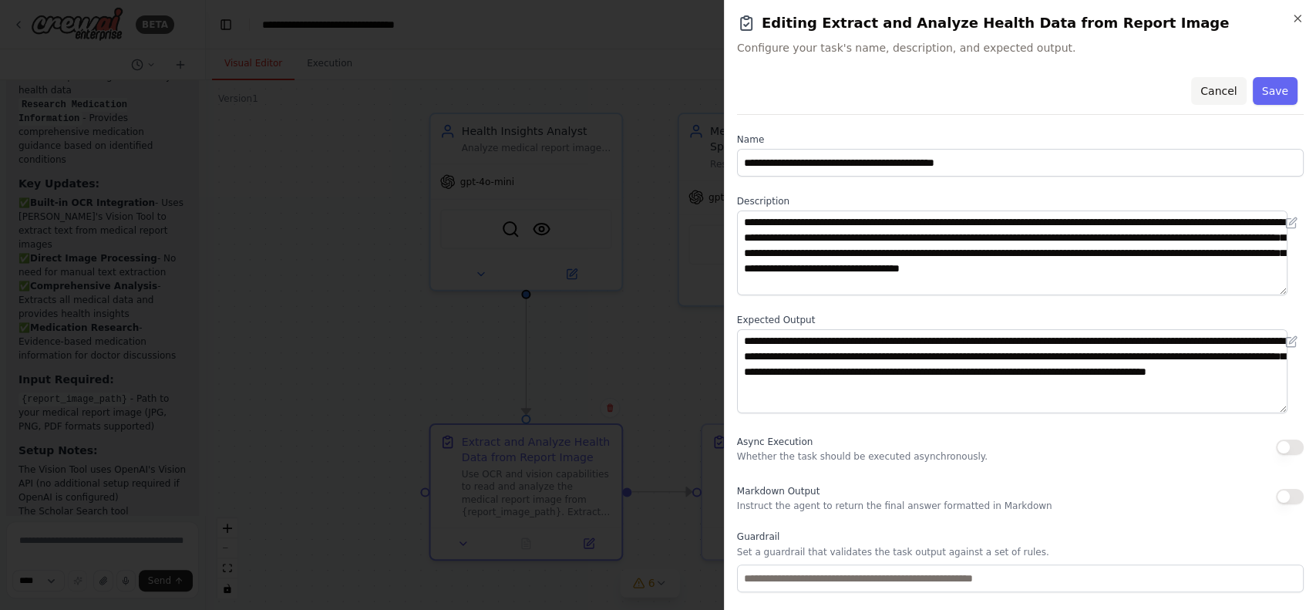
click at [986, 90] on button "Cancel" at bounding box center [1218, 91] width 55 height 28
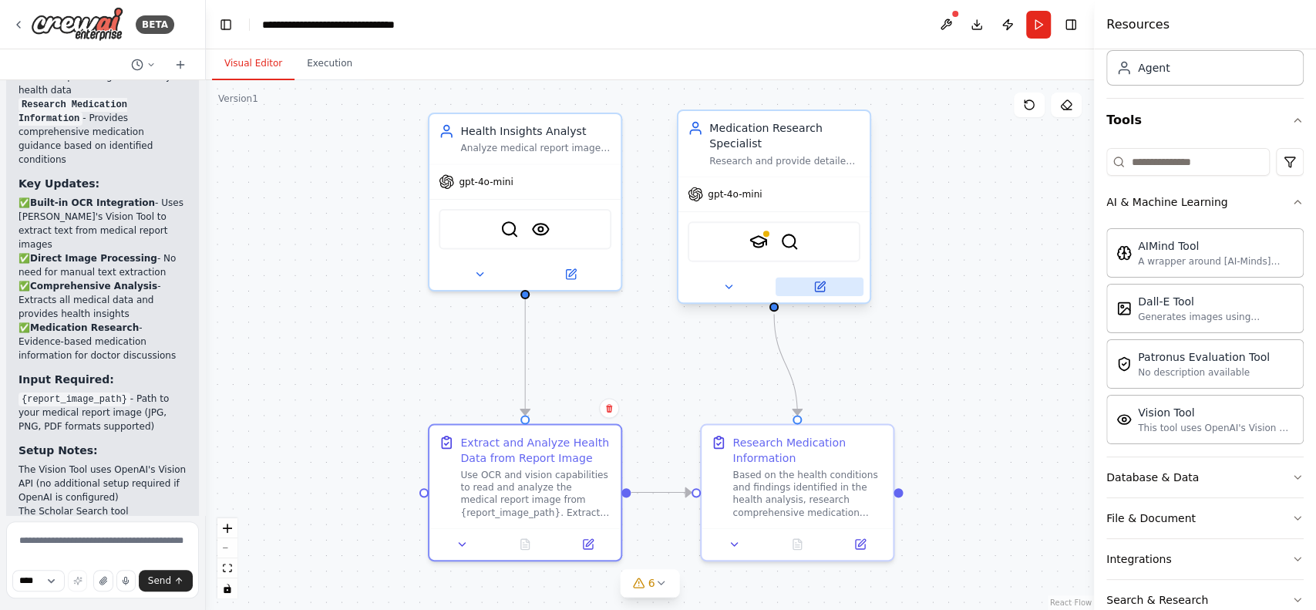
click at [821, 293] on button at bounding box center [819, 286] width 88 height 18
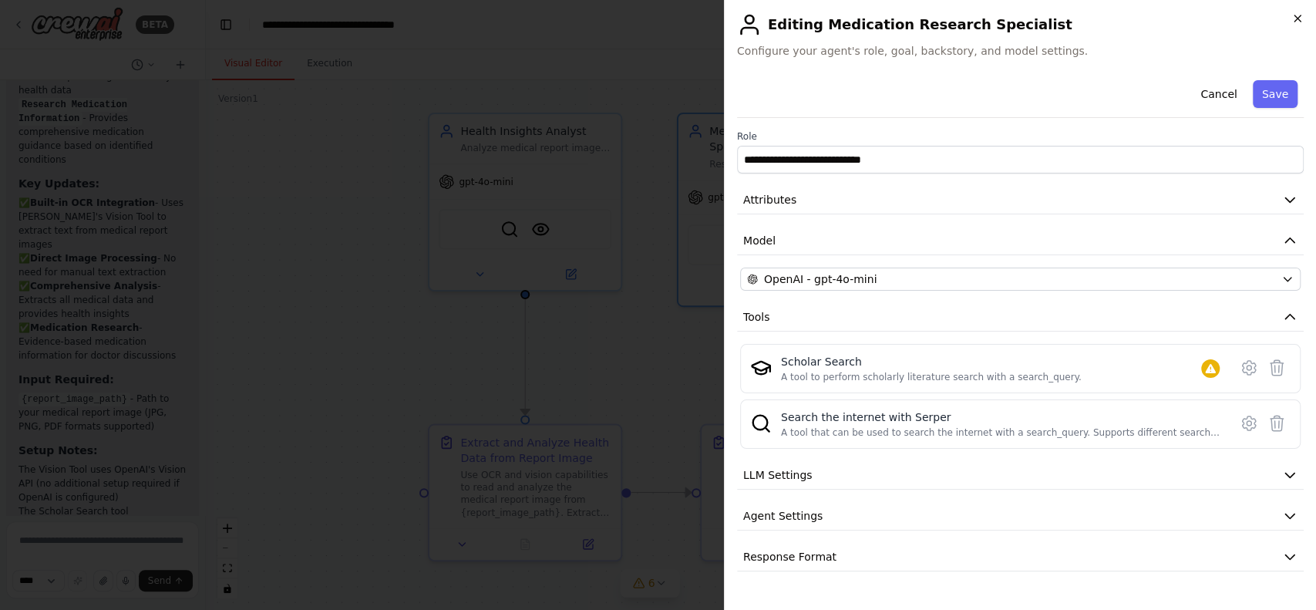
click at [986, 16] on icon "button" at bounding box center [1297, 18] width 12 height 12
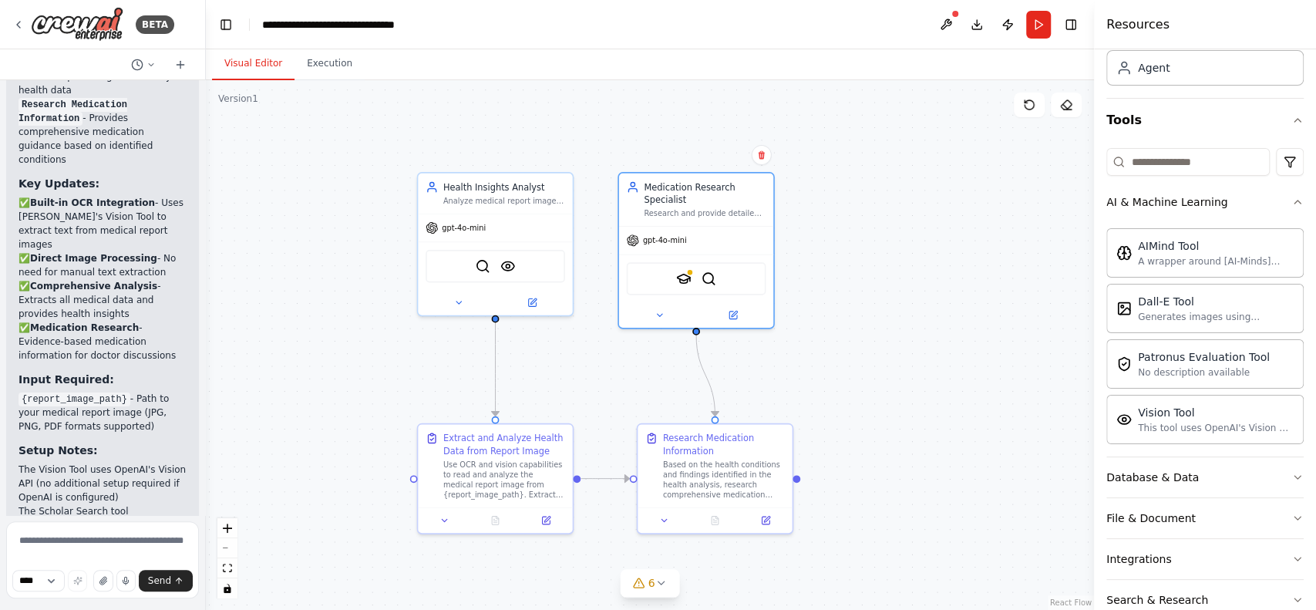
drag, startPoint x: 894, startPoint y: 342, endPoint x: 804, endPoint y: 338, distance: 90.3
click at [804, 338] on div ".deletable-edge-delete-btn { width: 20px; height: 20px; border: 0px solid #ffff…" at bounding box center [650, 345] width 888 height 530
